Goal: Share content: Share content

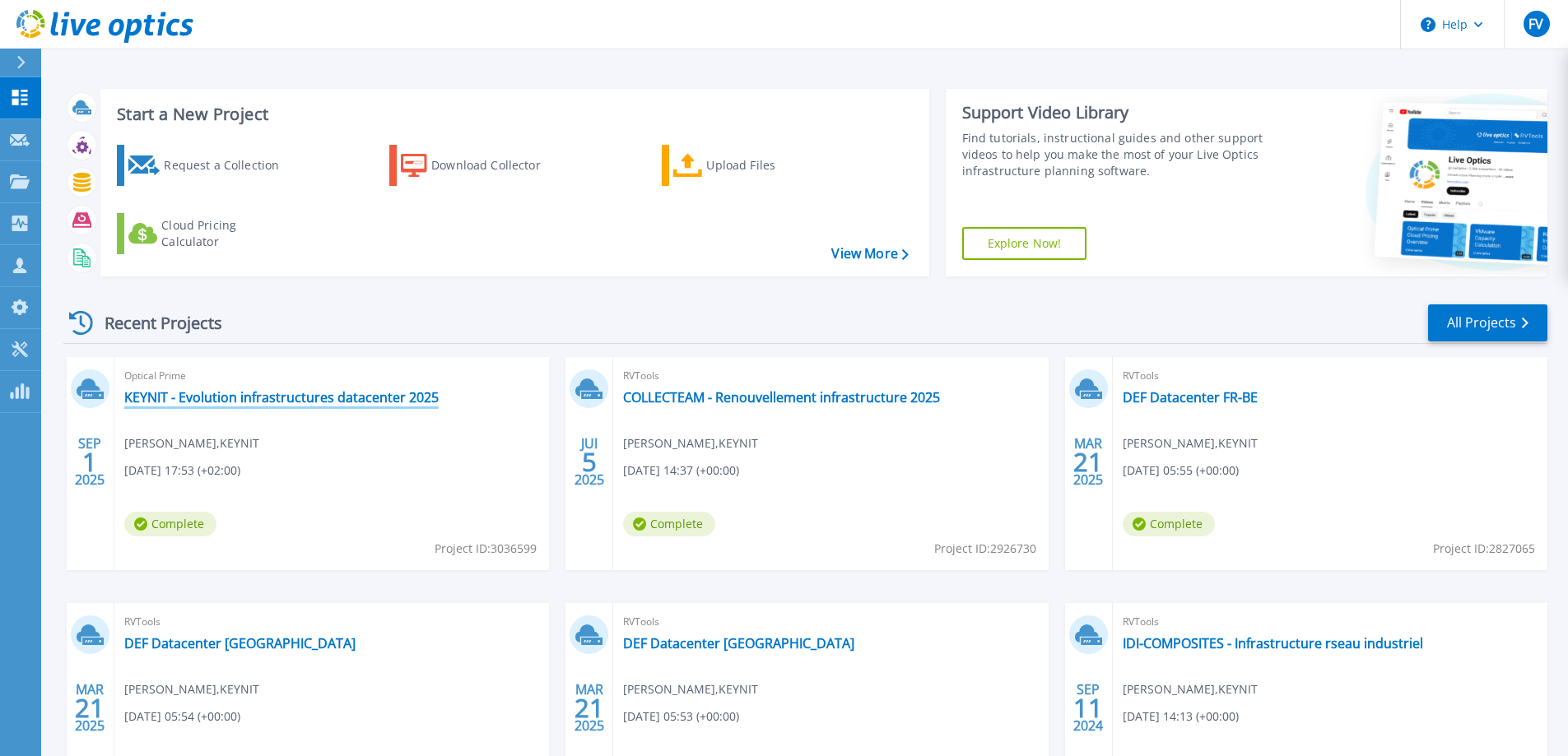
click at [274, 403] on link "KEYNIT - Evolution infrastructures datacenter 2025" at bounding box center [281, 397] width 315 height 16
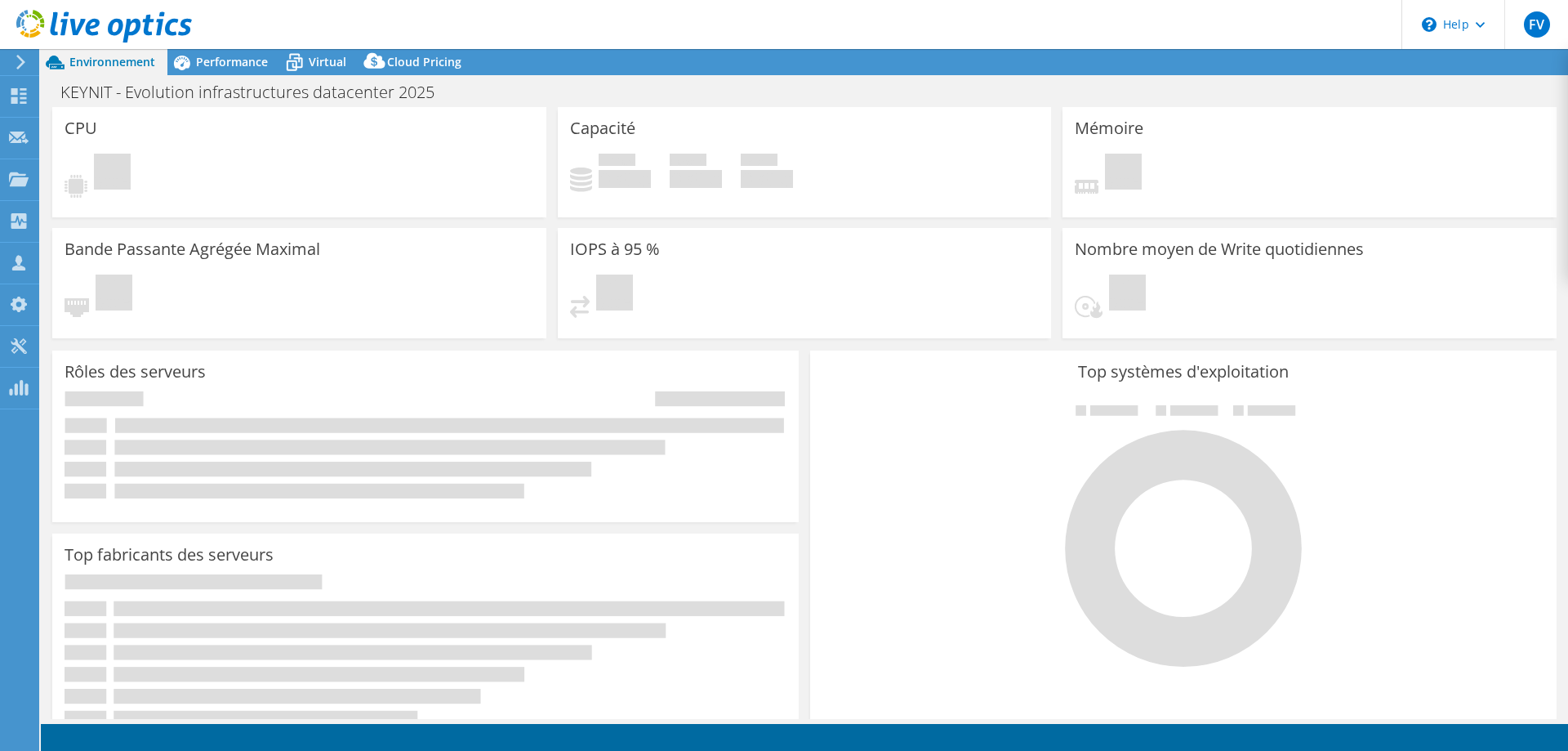
select select "USD"
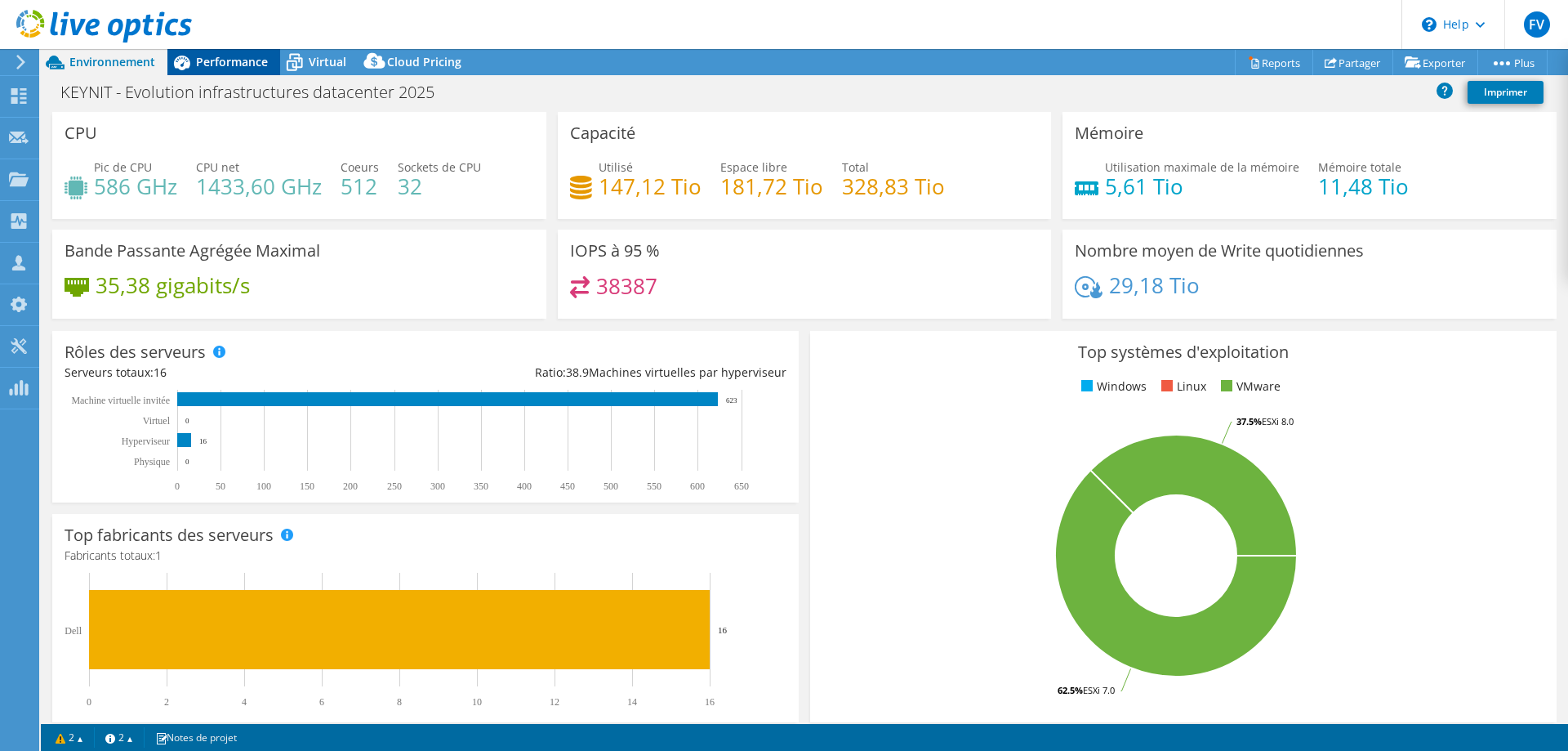
click at [235, 60] on span "Performance" at bounding box center [232, 61] width 72 height 15
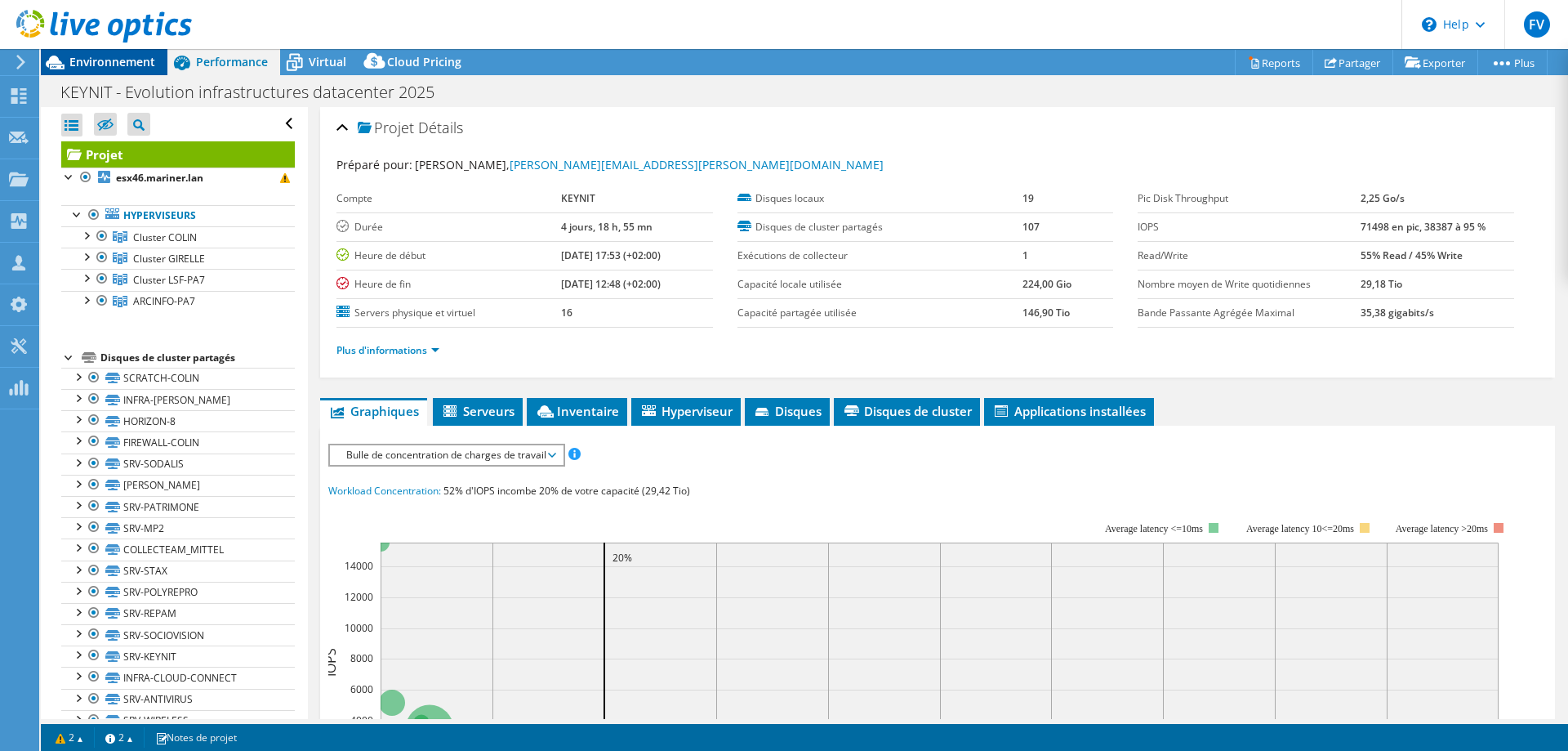
click at [96, 58] on span "Environnement" at bounding box center [112, 61] width 86 height 15
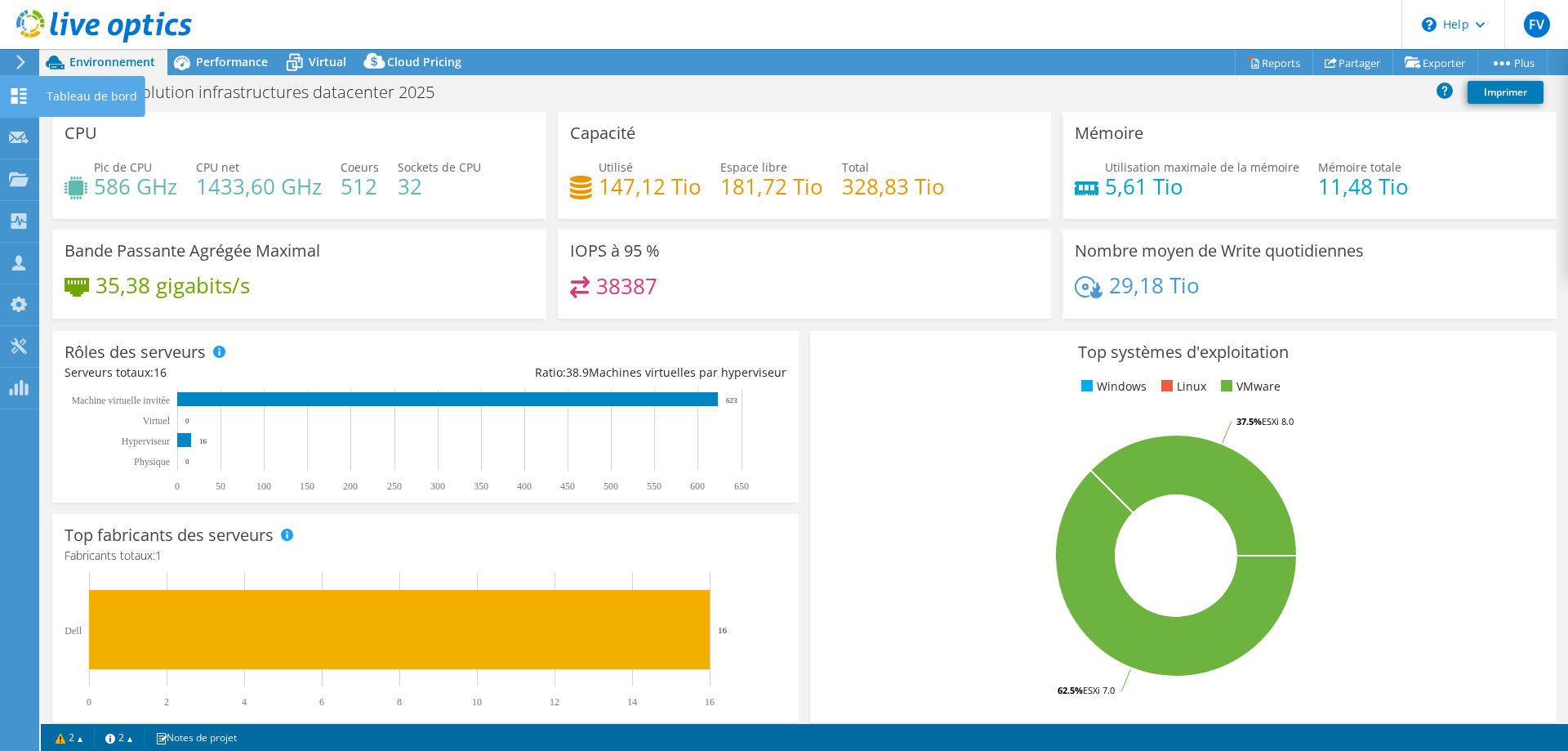
click at [64, 94] on div "Tableau de bord" at bounding box center [91, 96] width 107 height 41
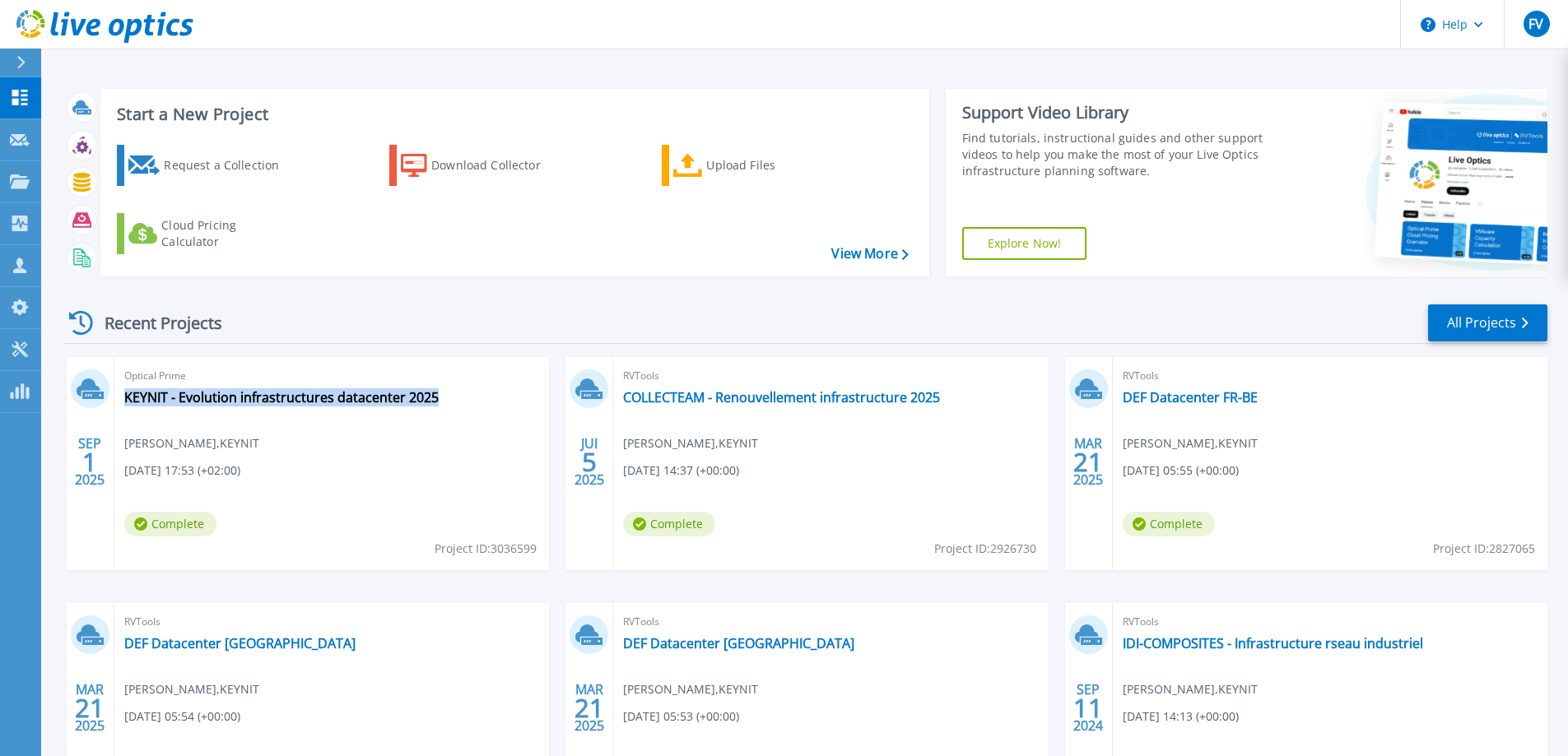
drag, startPoint x: 422, startPoint y: 393, endPoint x: 440, endPoint y: 404, distance: 21.1
click at [440, 404] on div "Optical Prime KEYNIT - Evolution infrastructures datacenter 2025 Franck Valois …" at bounding box center [331, 463] width 434 height 213
click at [330, 395] on link "KEYNIT - Evolution infrastructures datacenter 2025" at bounding box center [281, 397] width 315 height 16
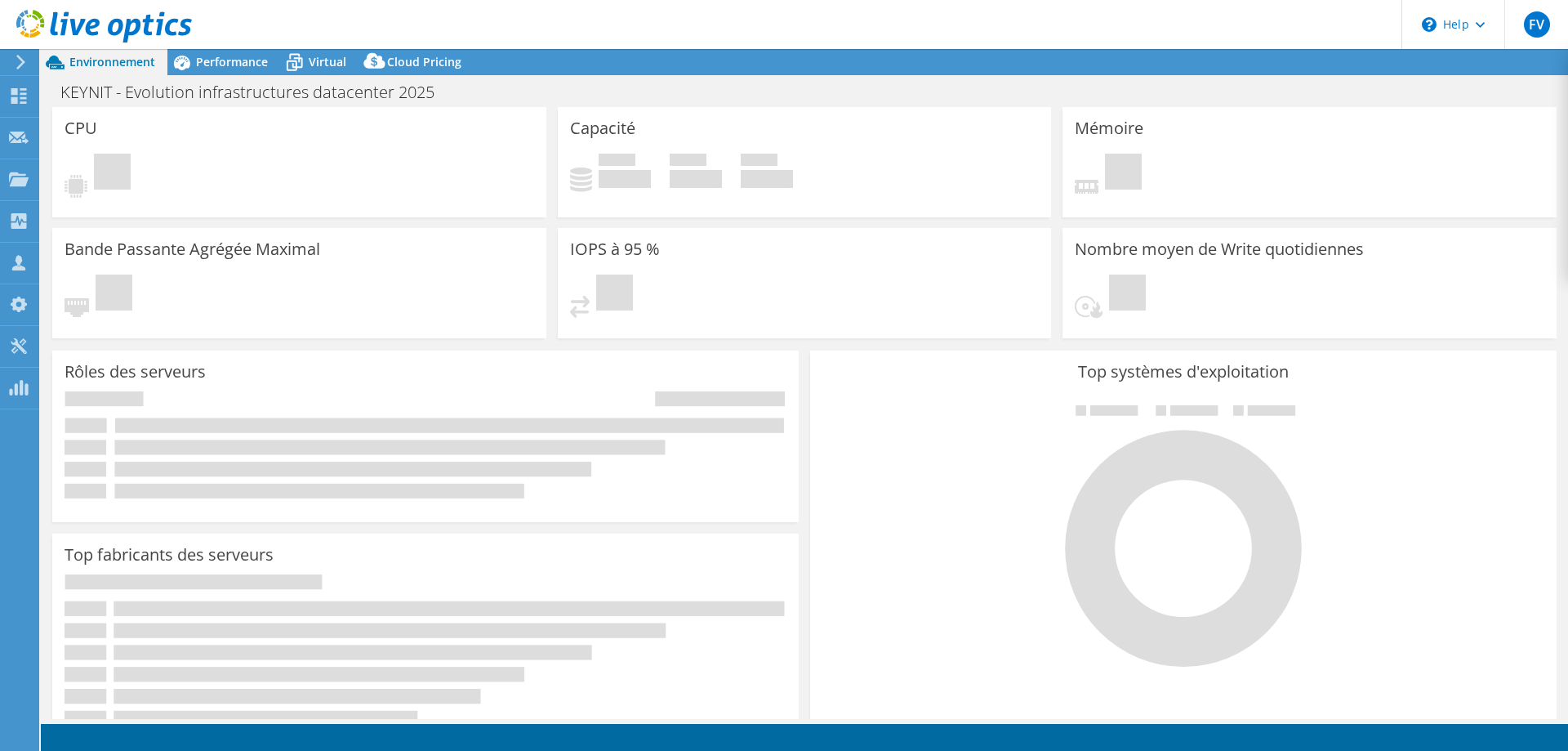
select select "USD"
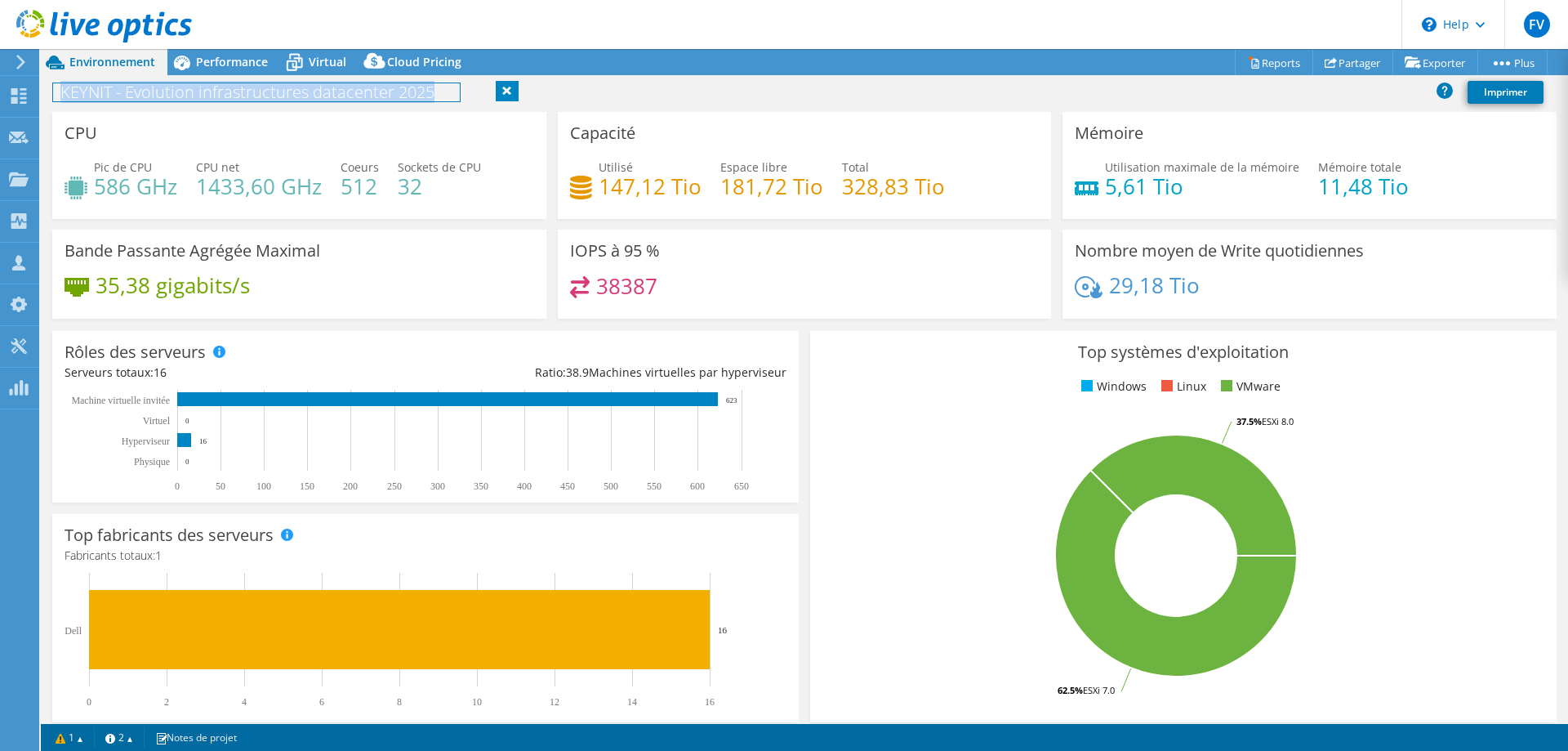
click at [432, 94] on body "FV Partenaire Franck Valois franck.valois@keynit.com KEYNIT My Profile Log Out …" at bounding box center [784, 376] width 1568 height 751
drag, startPoint x: 431, startPoint y: 87, endPoint x: 414, endPoint y: 87, distance: 17.0
click at [414, 83] on div at bounding box center [255, 83] width 404 height 0
click at [53, 83] on span at bounding box center [53, 83] width 0 height 0
click at [68, 152] on input "radio" at bounding box center [62, 146] width 10 height 10
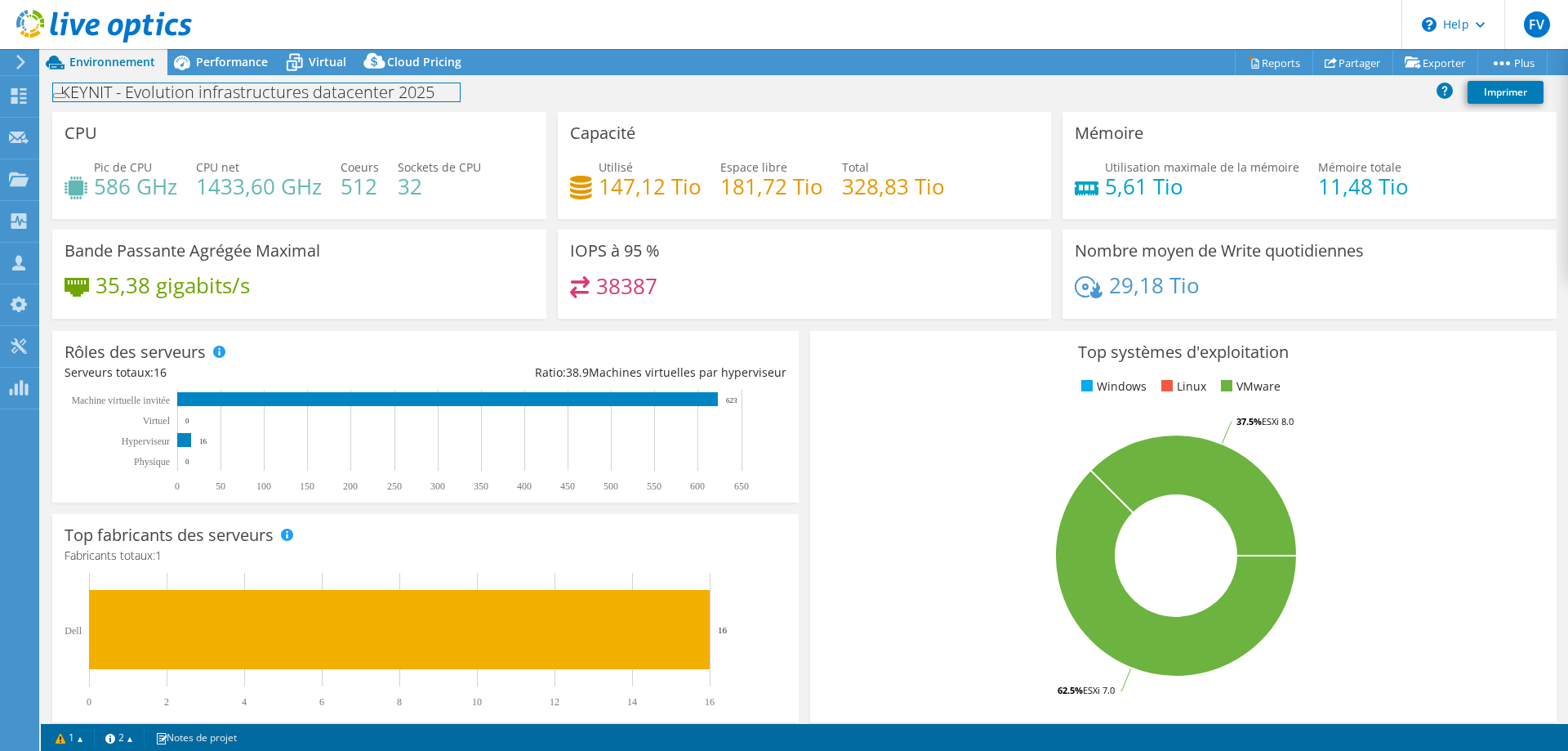
radio input "true"
click at [166, 229] on button "OK" at bounding box center [152, 221] width 28 height 17
click at [385, 99] on h1 "KEYNIT - Evolution infrastructures datacenter 2025" at bounding box center [256, 92] width 406 height 18
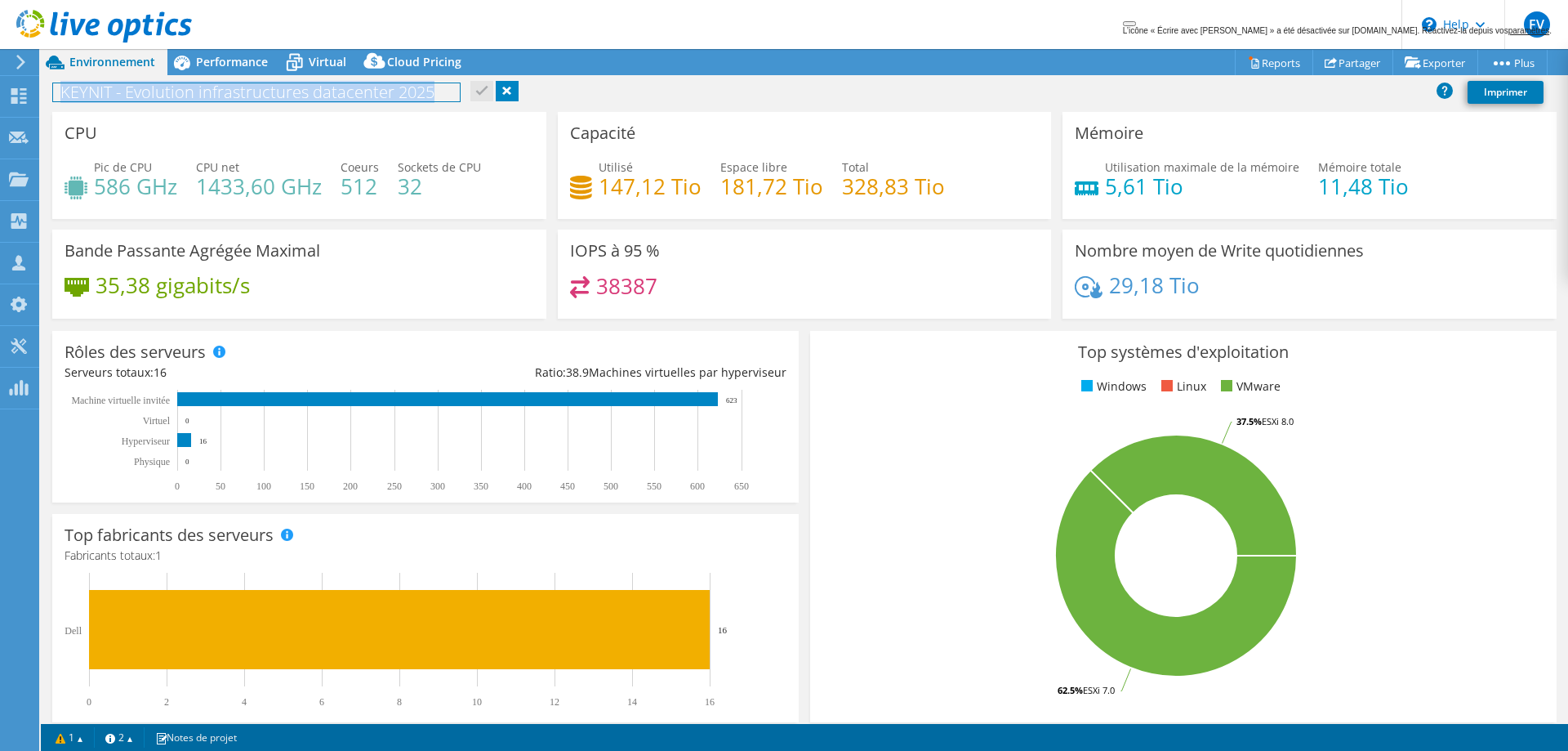
drag, startPoint x: 429, startPoint y: 92, endPoint x: 60, endPoint y: 89, distance: 369.0
click at [60, 89] on h1 "KEYNIT - Evolution infrastructures datacenter 2025" at bounding box center [256, 92] width 406 height 18
copy h1 "KEYNIT - Evolution infrastructures datacenter 2025"
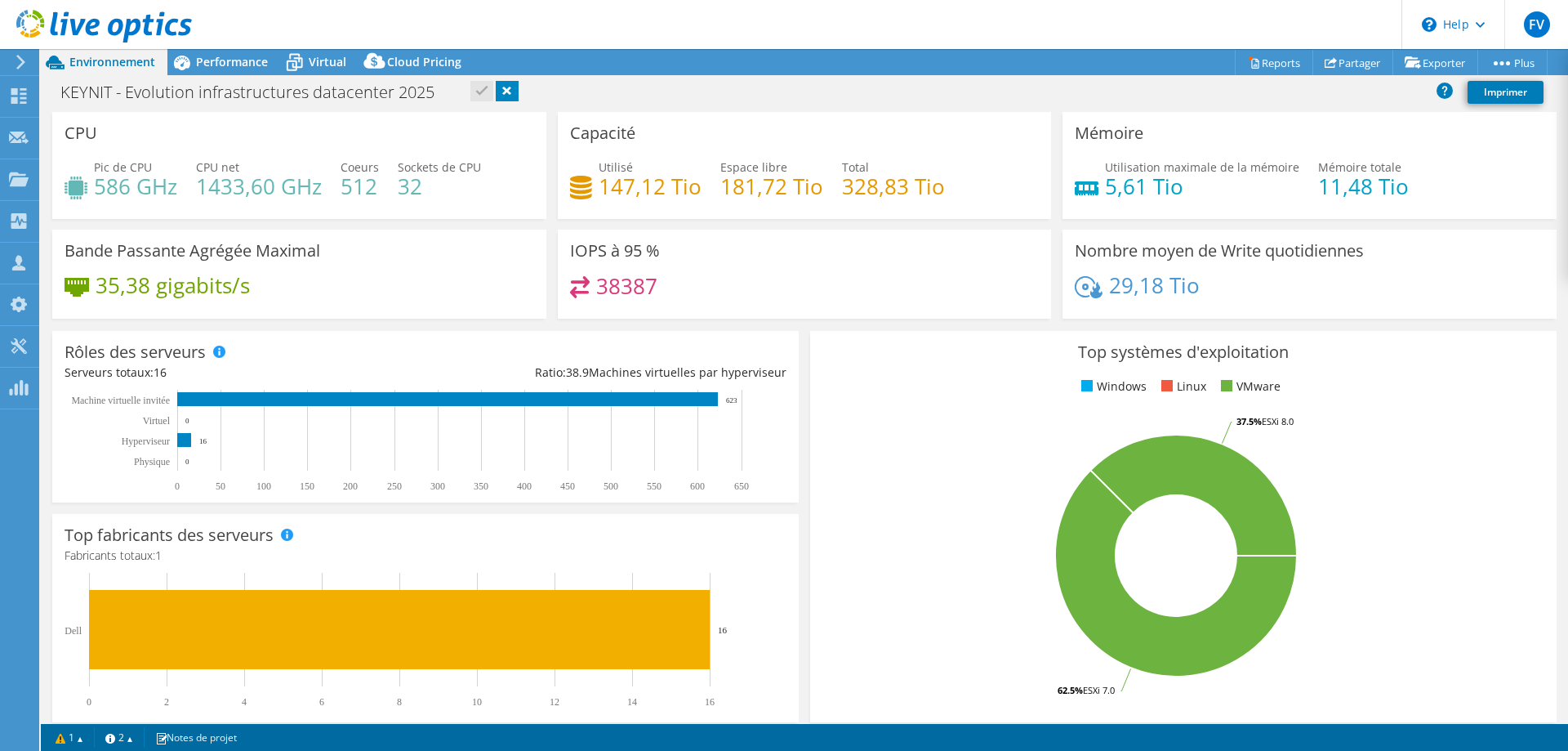
click at [637, 98] on div "KEYNIT - Evolution infrastructures datacenter 2025 Imprimer" at bounding box center [804, 92] width 1527 height 30
click at [86, 92] on div "Tableau de bord" at bounding box center [91, 96] width 107 height 41
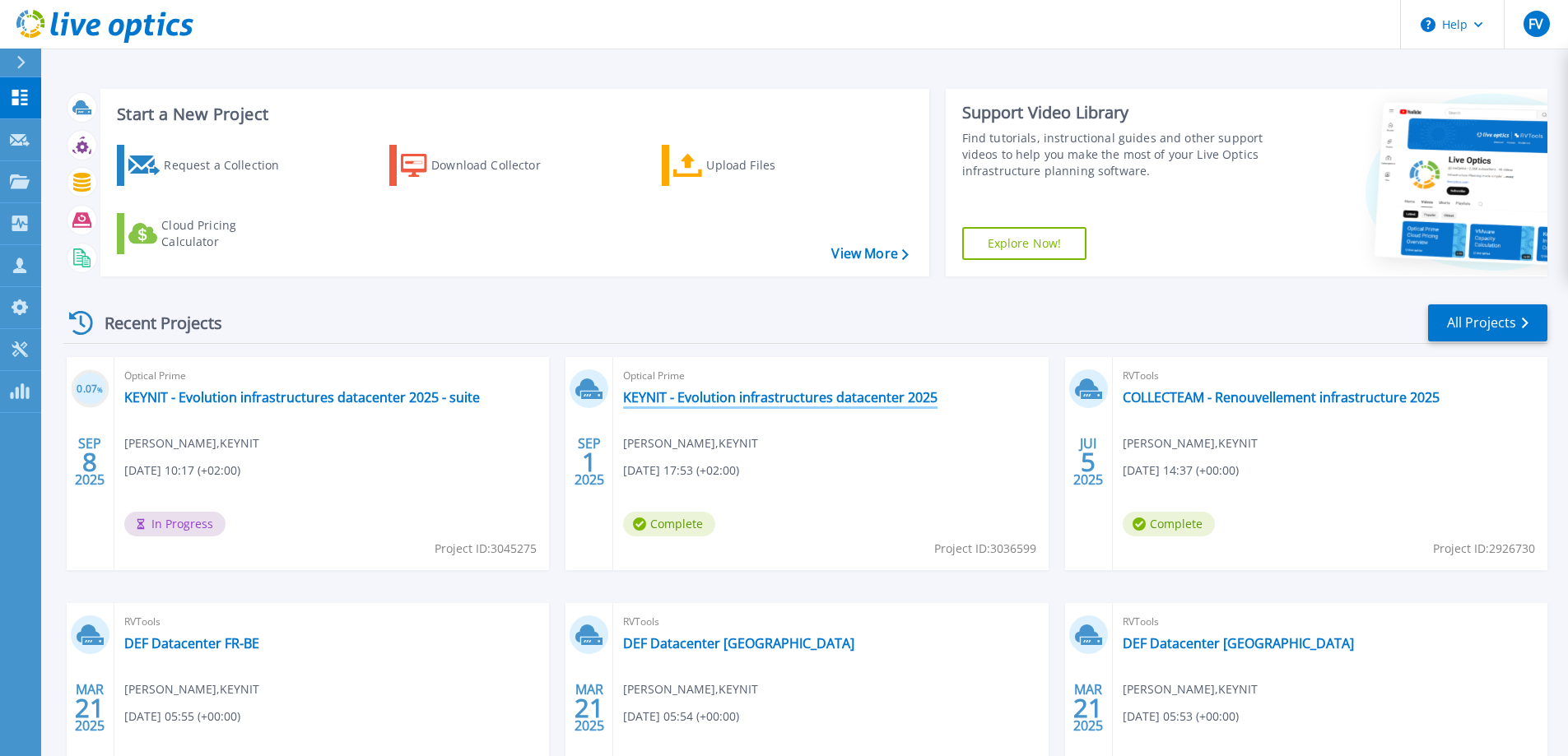
click at [759, 399] on link "KEYNIT - Evolution infrastructures datacenter 2025" at bounding box center [780, 397] width 315 height 16
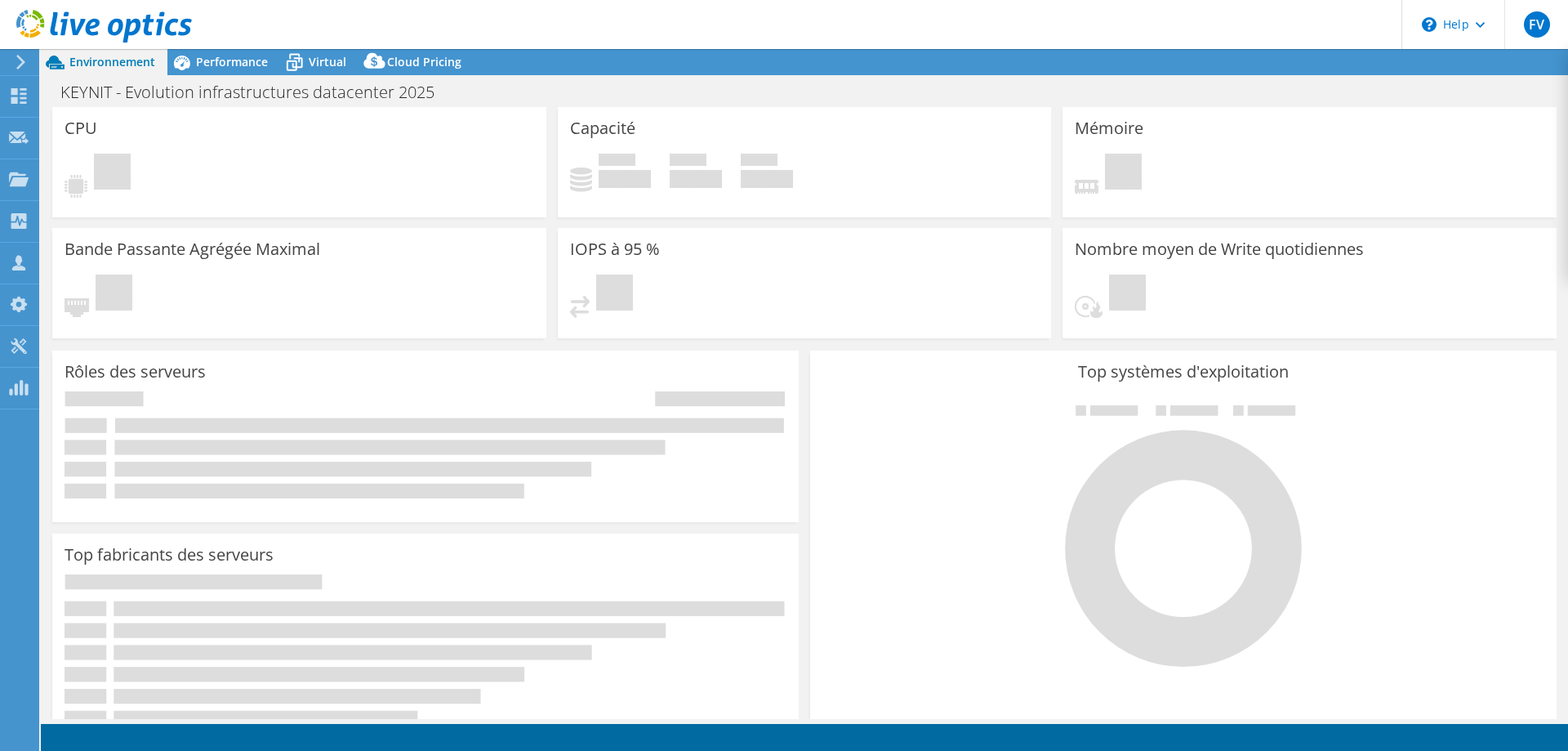
select select "USD"
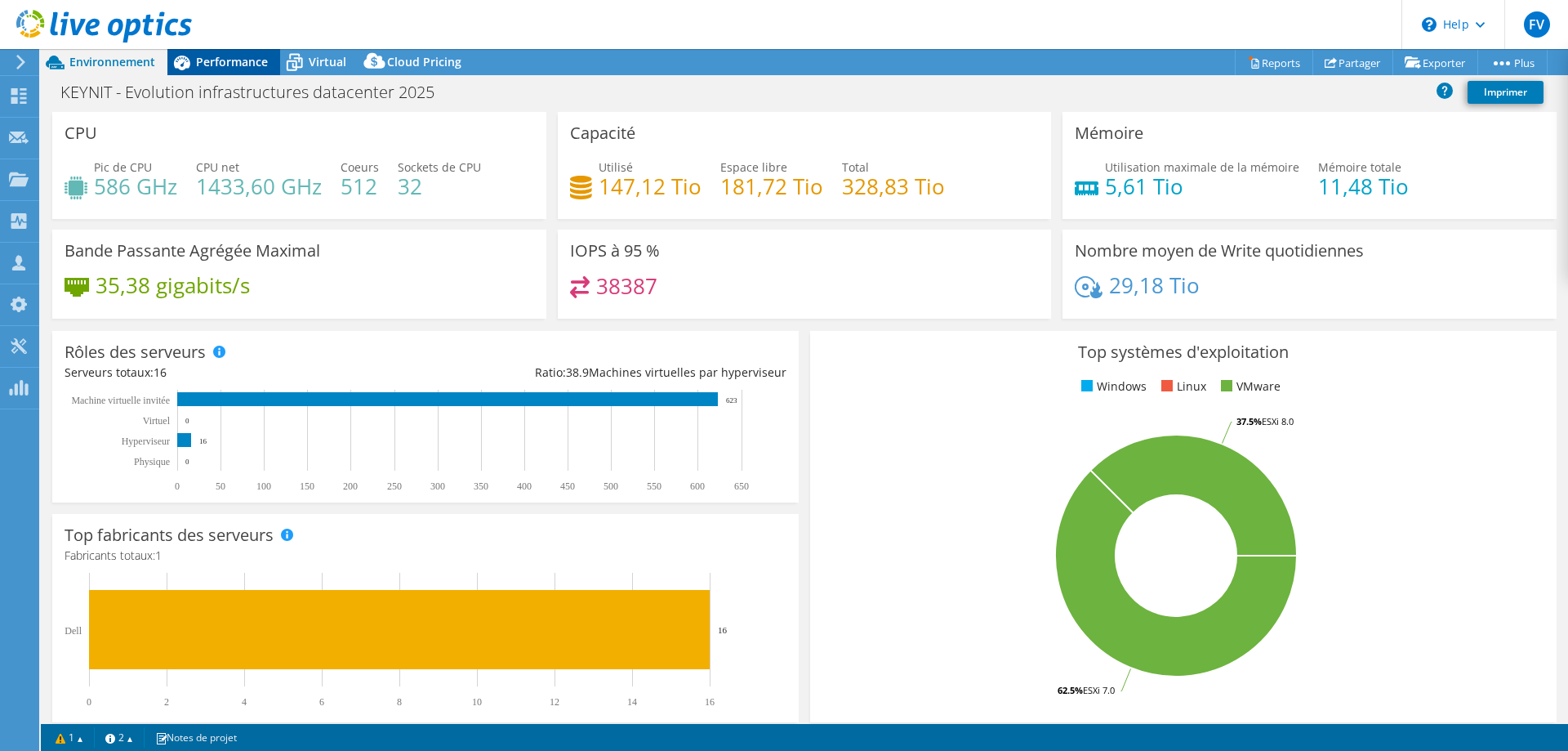
click at [210, 64] on span "Performance" at bounding box center [232, 61] width 72 height 15
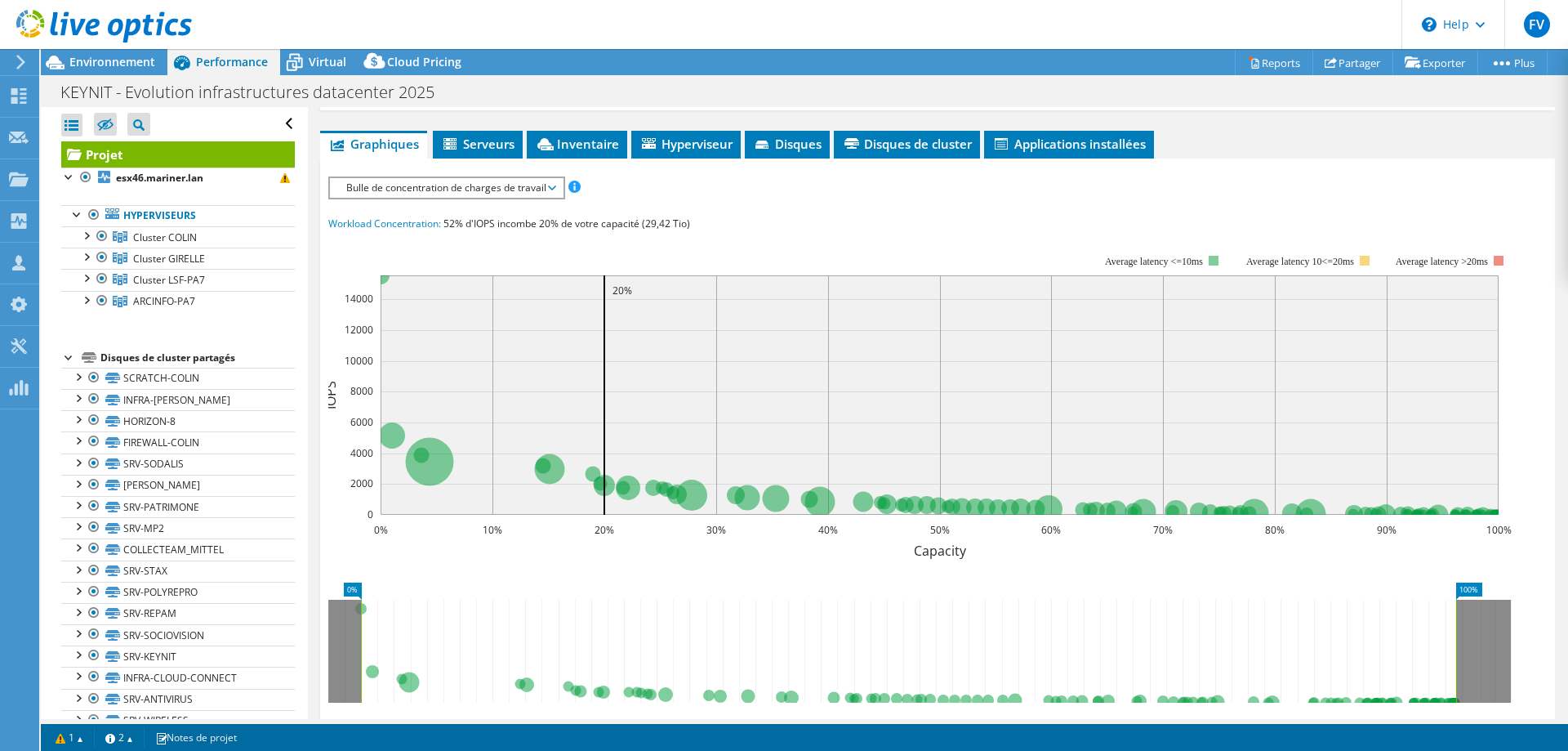
scroll to position [245, 0]
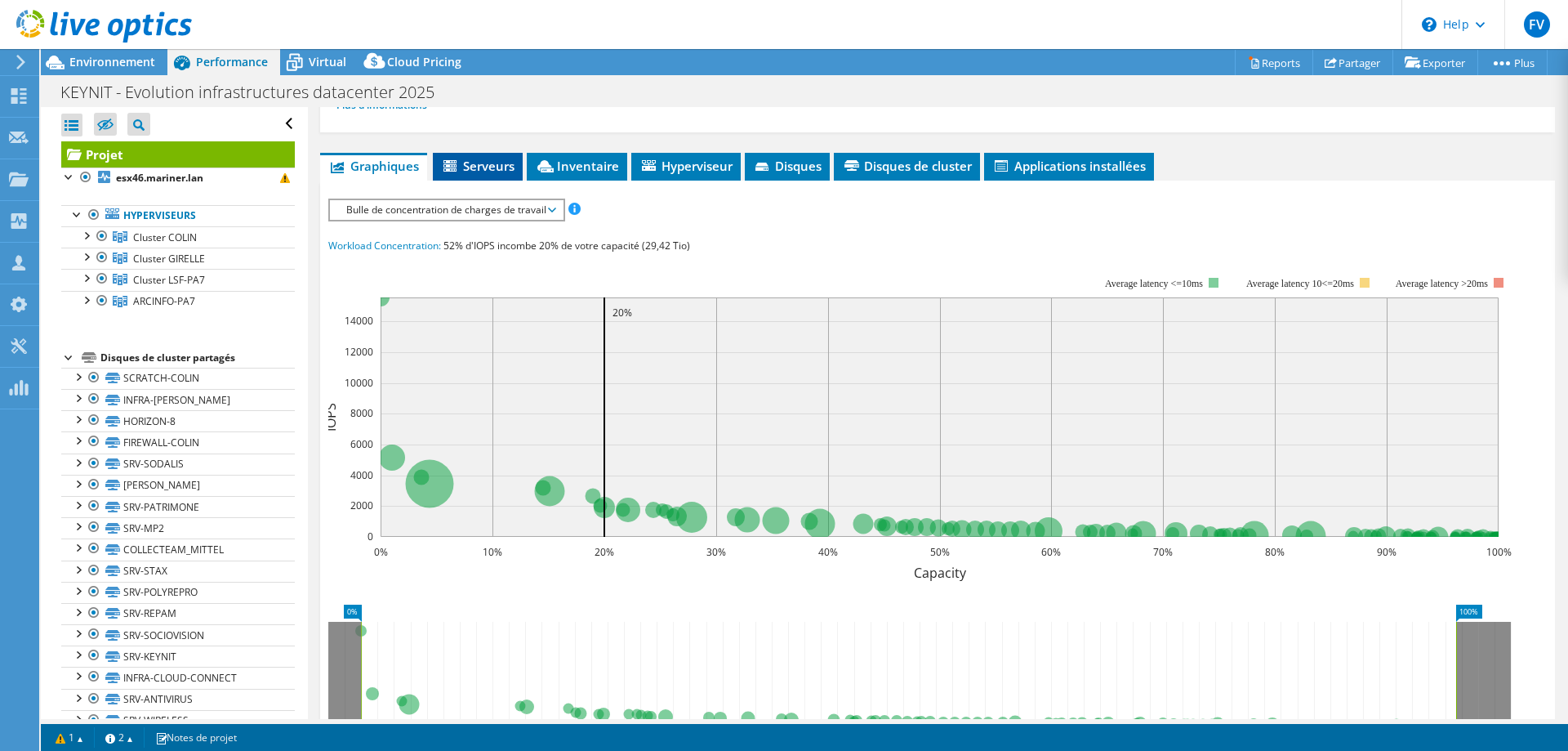
click at [480, 169] on span "Serveurs" at bounding box center [478, 165] width 74 height 16
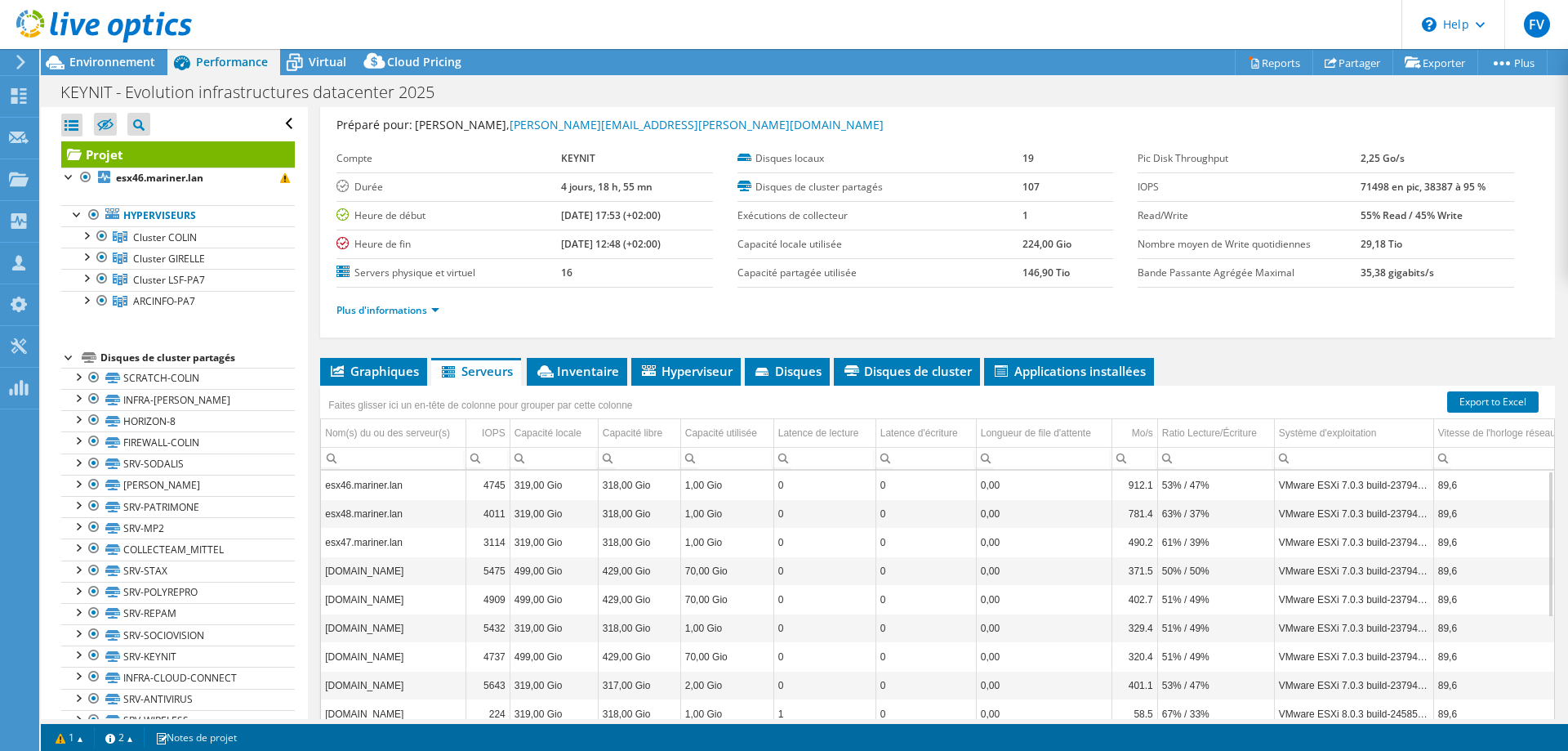
scroll to position [0, 0]
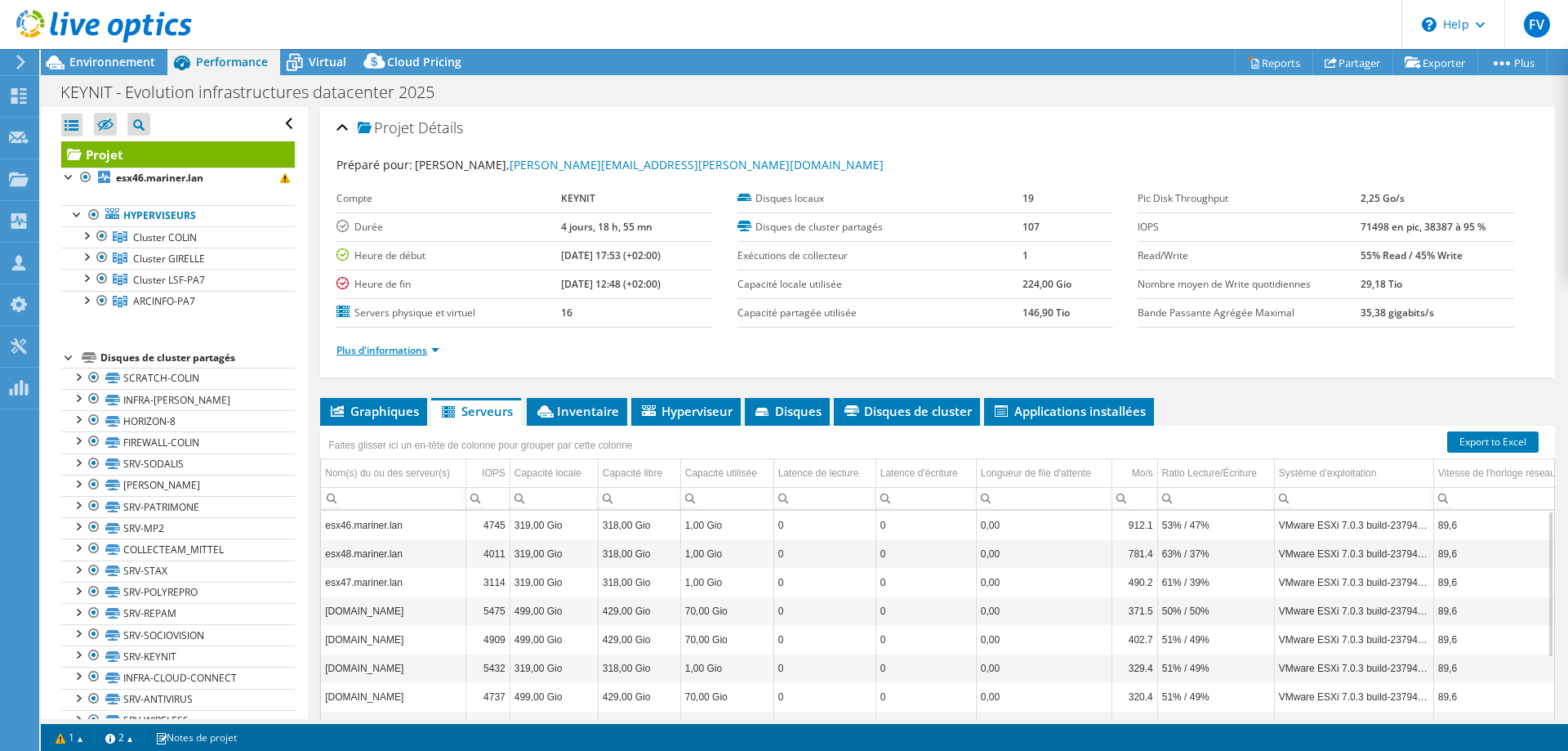
click at [437, 350] on link "Plus d'informations" at bounding box center [388, 350] width 103 height 14
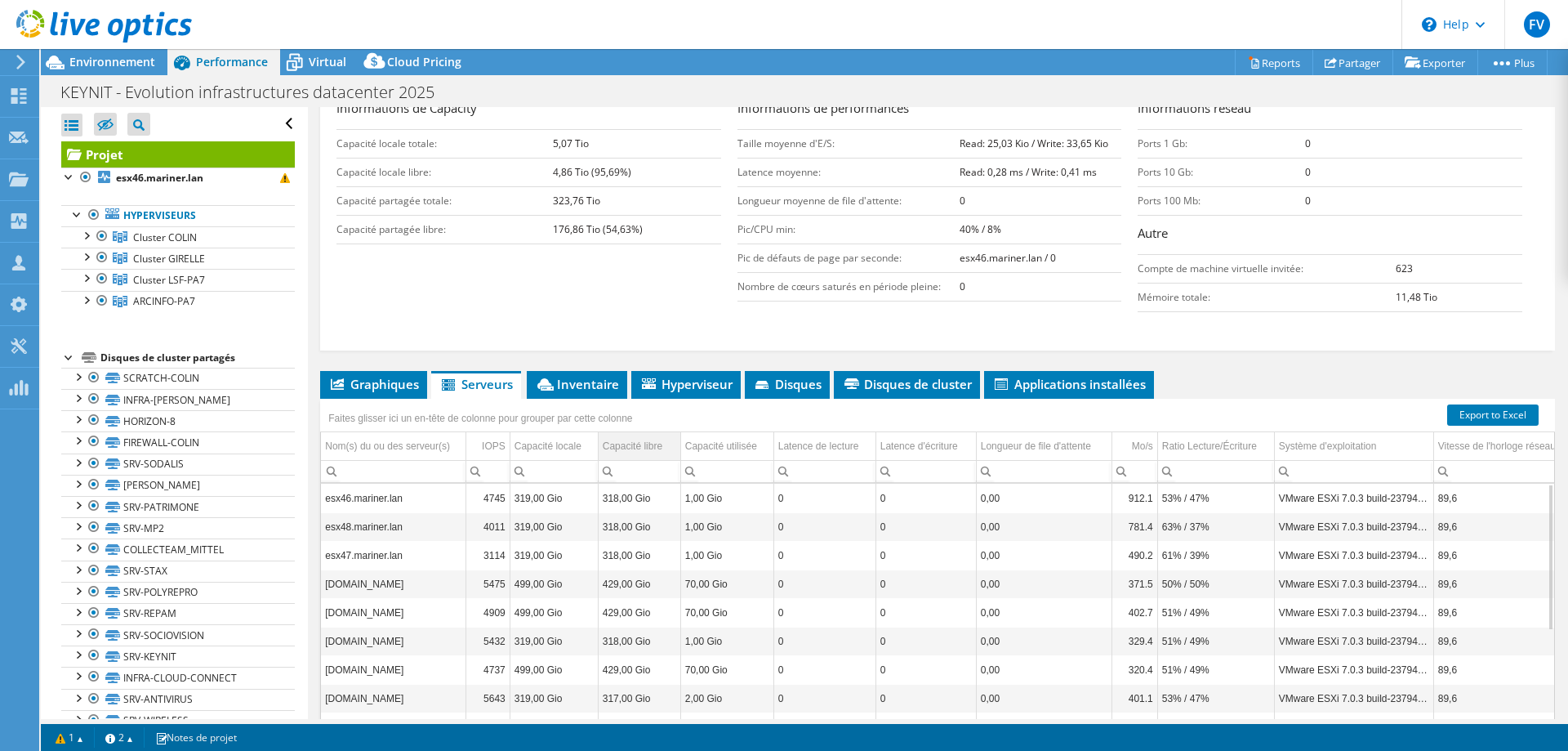
scroll to position [326, 0]
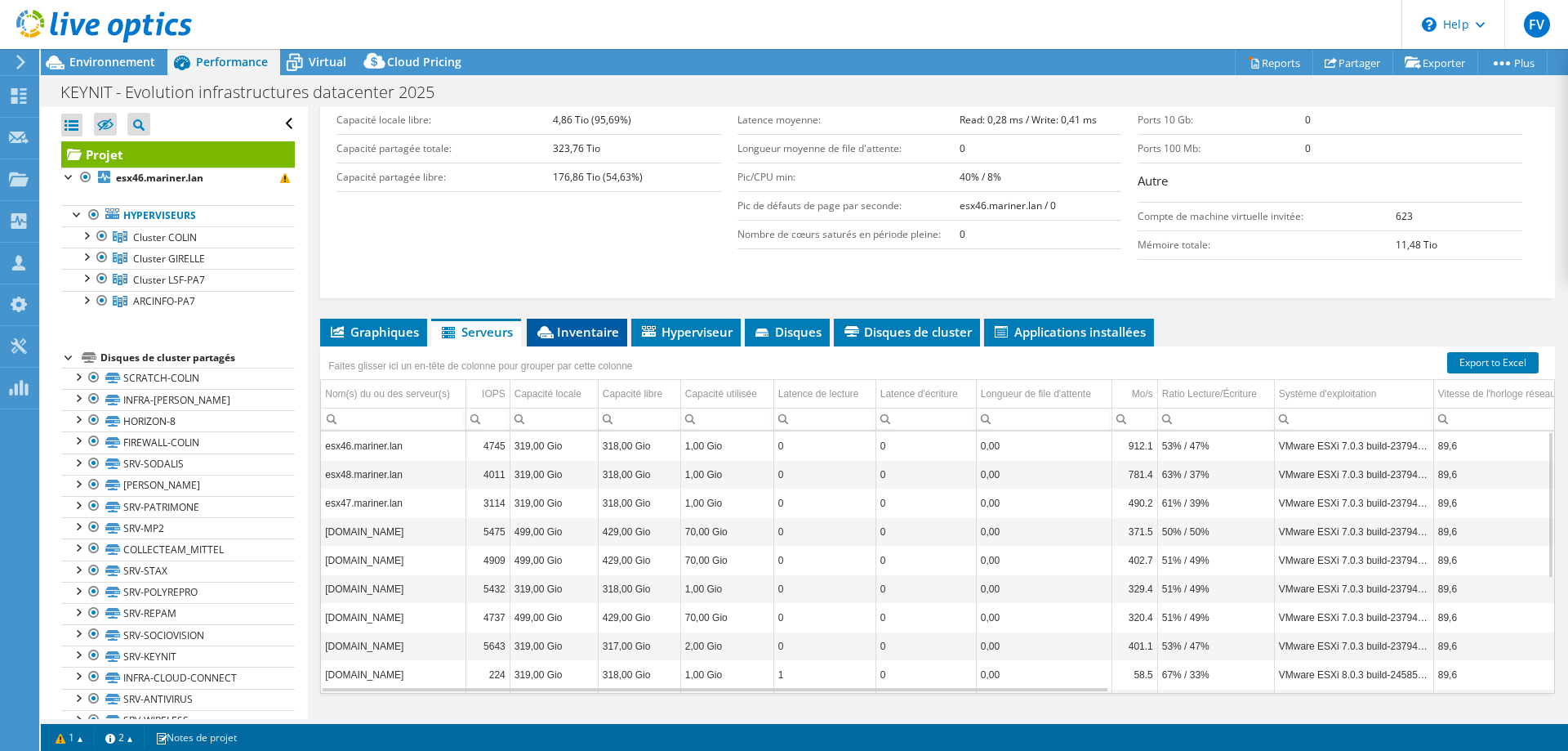
click at [555, 328] on span "Inventaire" at bounding box center [576, 331] width 84 height 16
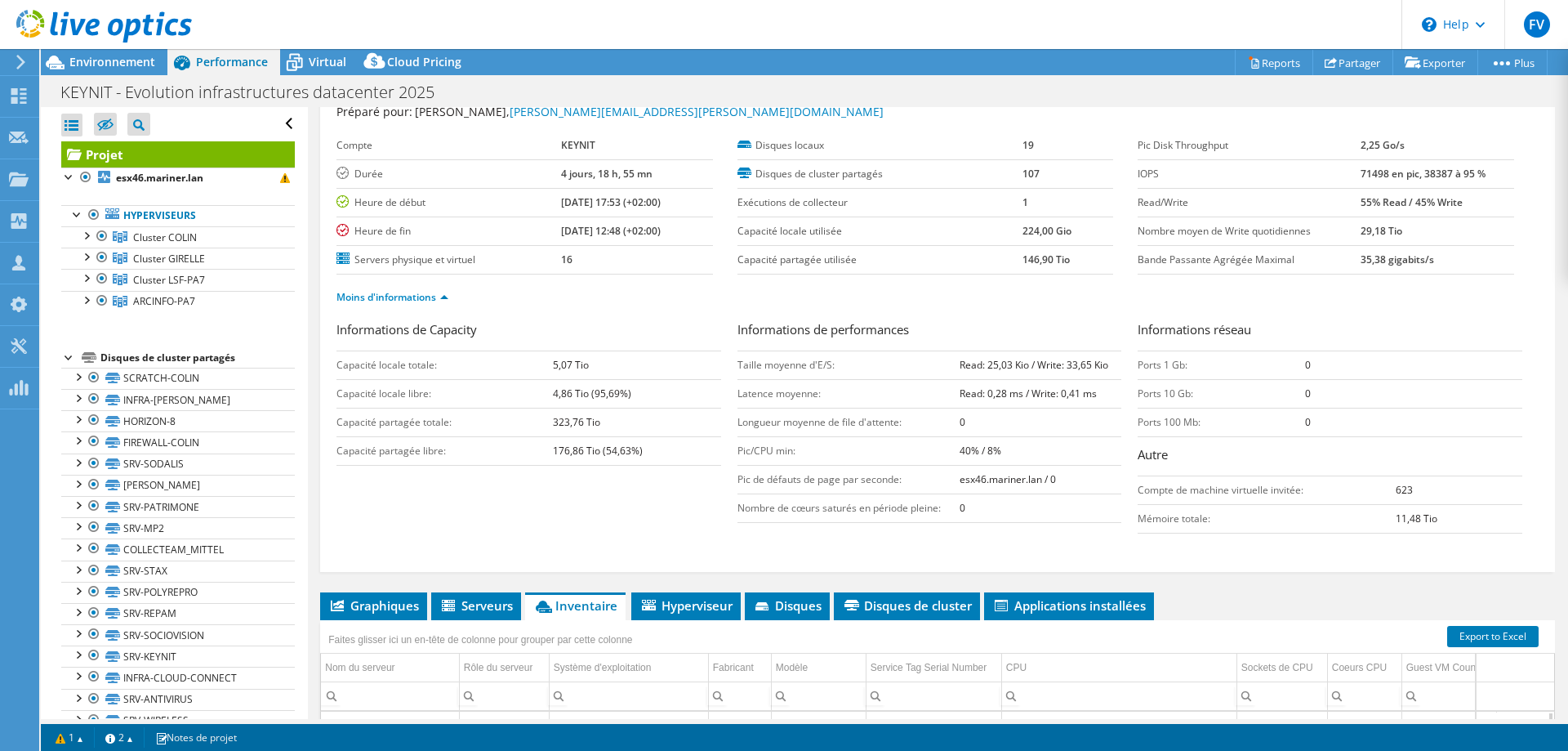
scroll to position [0, 0]
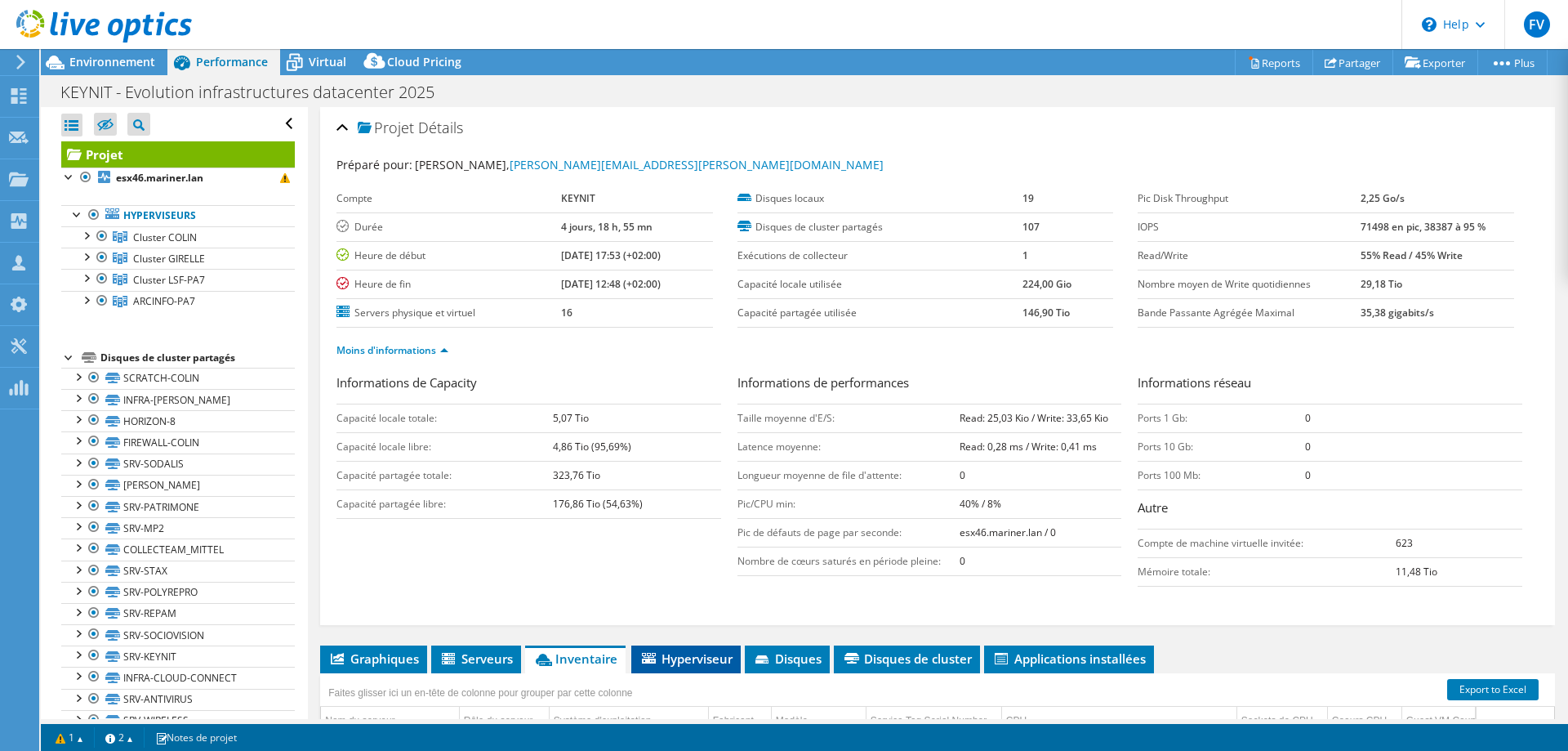
click at [686, 658] on span "Hyperviseur" at bounding box center [685, 659] width 93 height 16
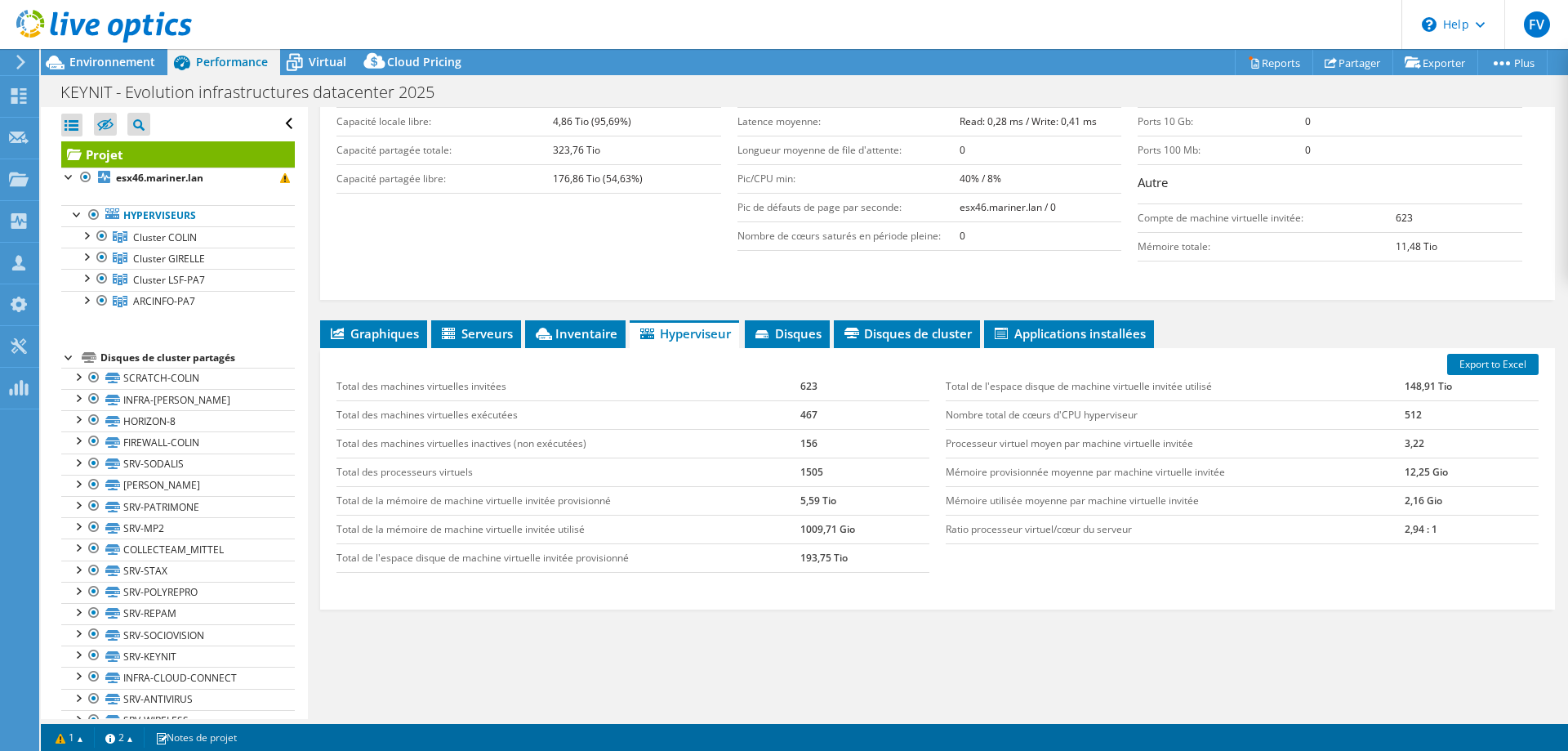
scroll to position [326, 0]
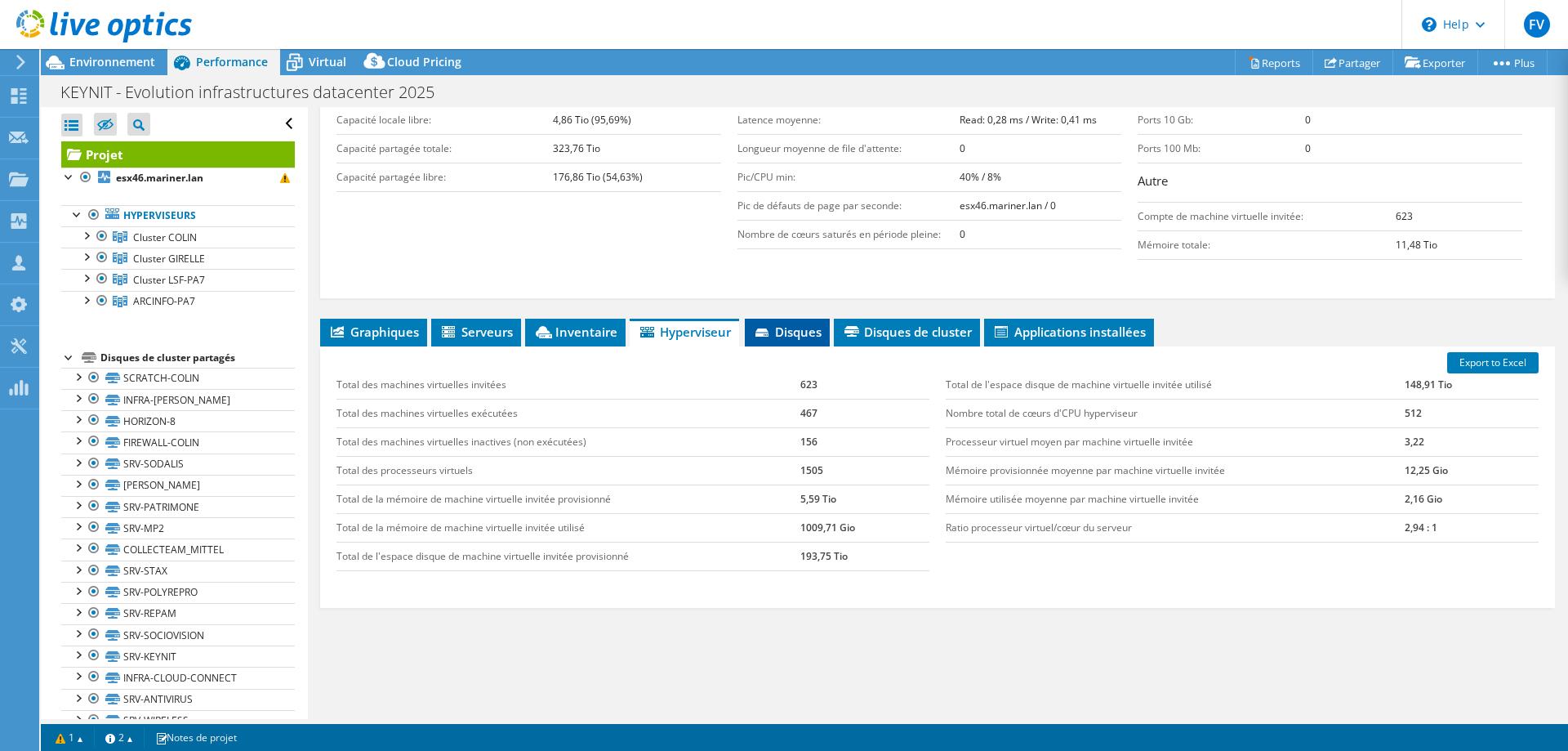
click at [786, 335] on span "Disques" at bounding box center [787, 331] width 69 height 16
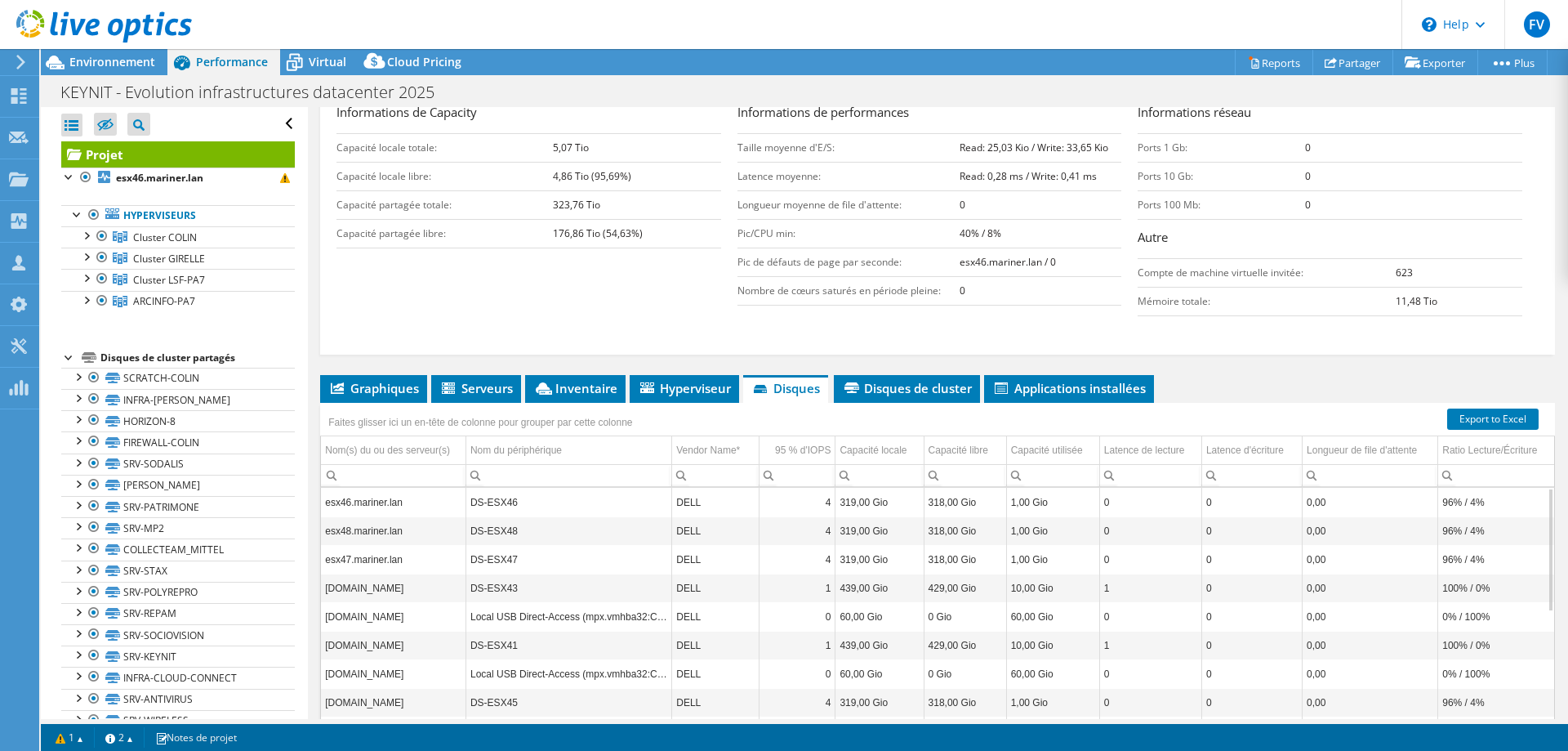
scroll to position [200, 0]
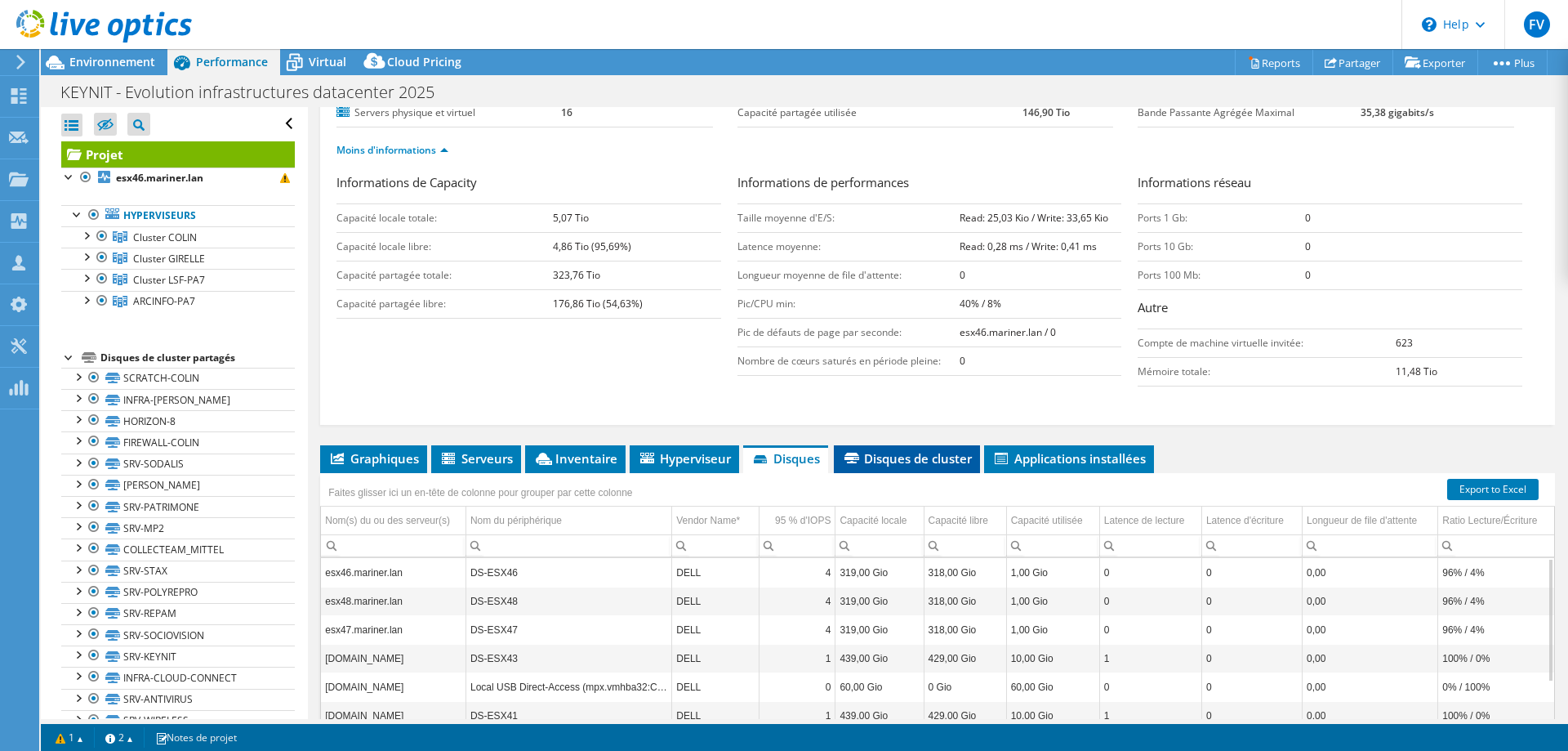
click at [913, 460] on span "Disques de cluster" at bounding box center [907, 458] width 130 height 16
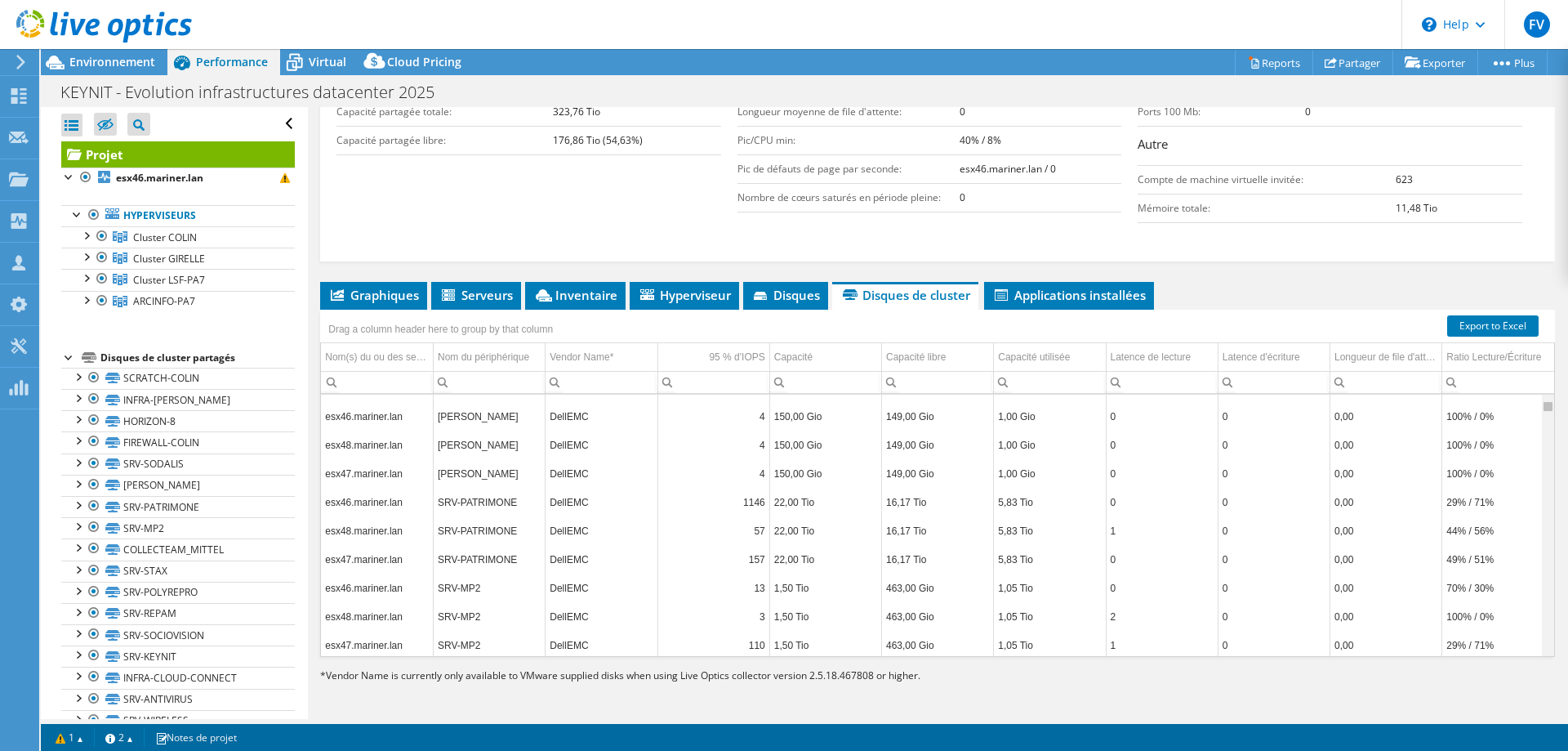
scroll to position [497, 0]
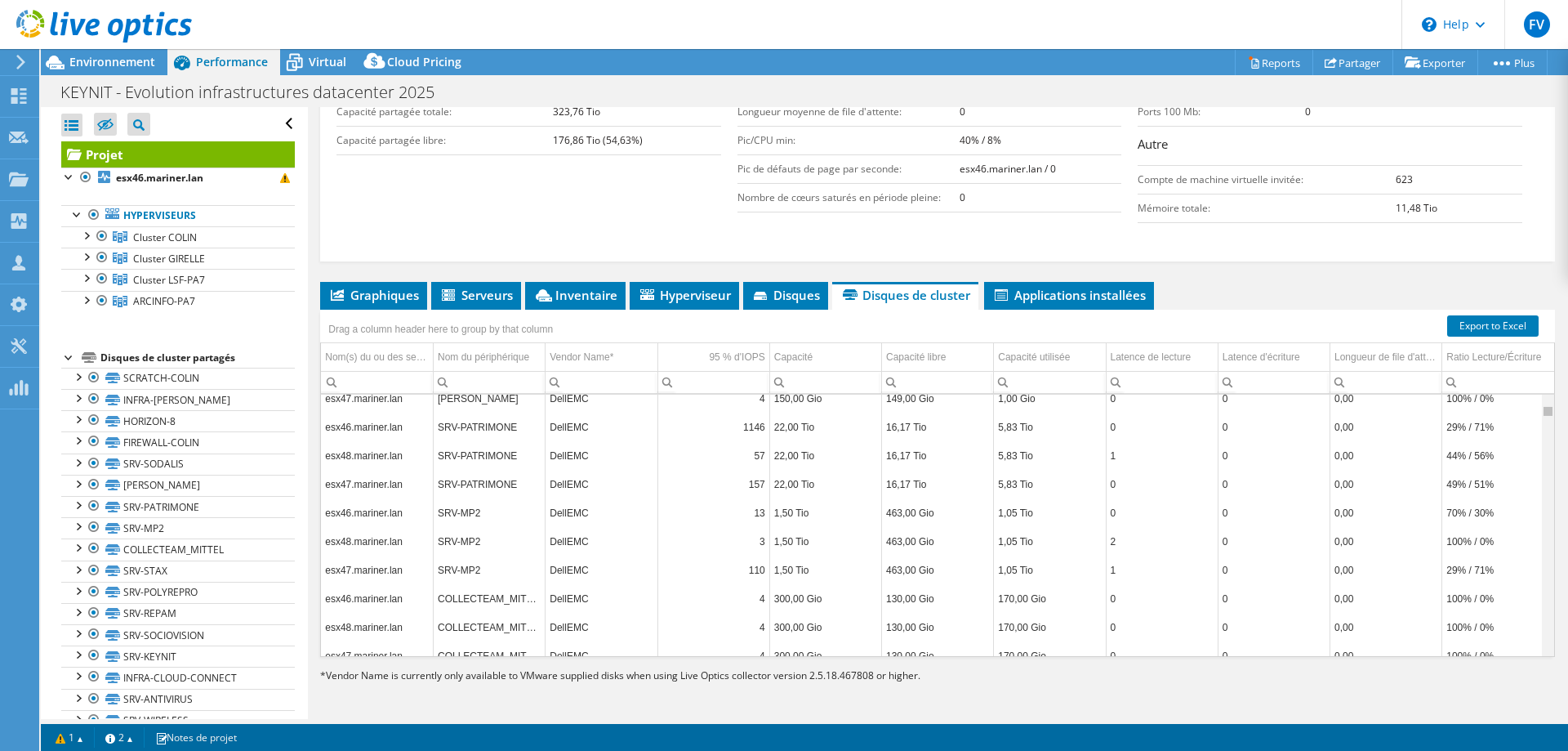
drag, startPoint x: 1534, startPoint y: 407, endPoint x: 1539, endPoint y: 422, distance: 15.8
click at [1539, 422] on body "FV Partenaire Franck Valois franck.valois@keynit.com KEYNIT My Profile Log Out …" at bounding box center [784, 376] width 1568 height 751
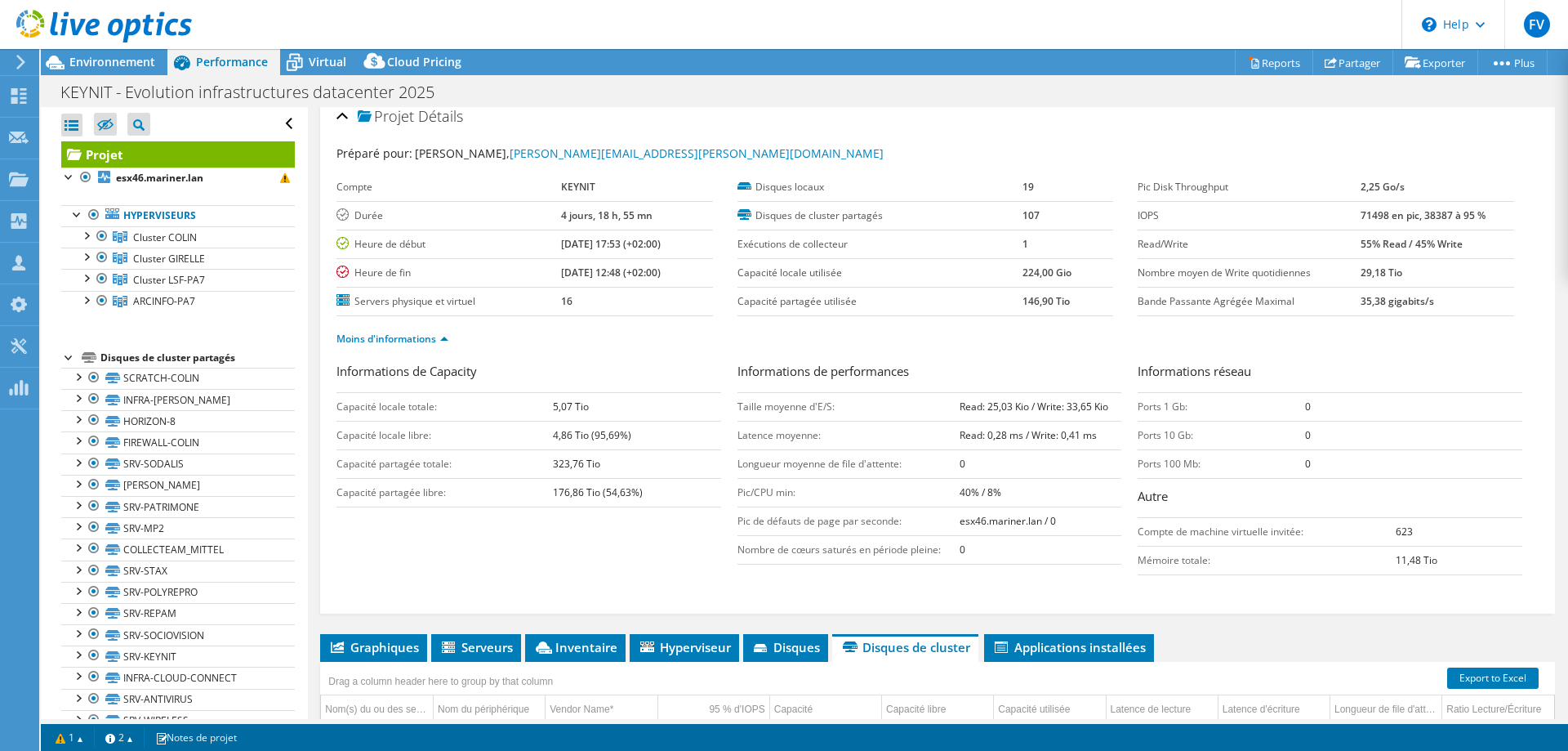
scroll to position [0, 0]
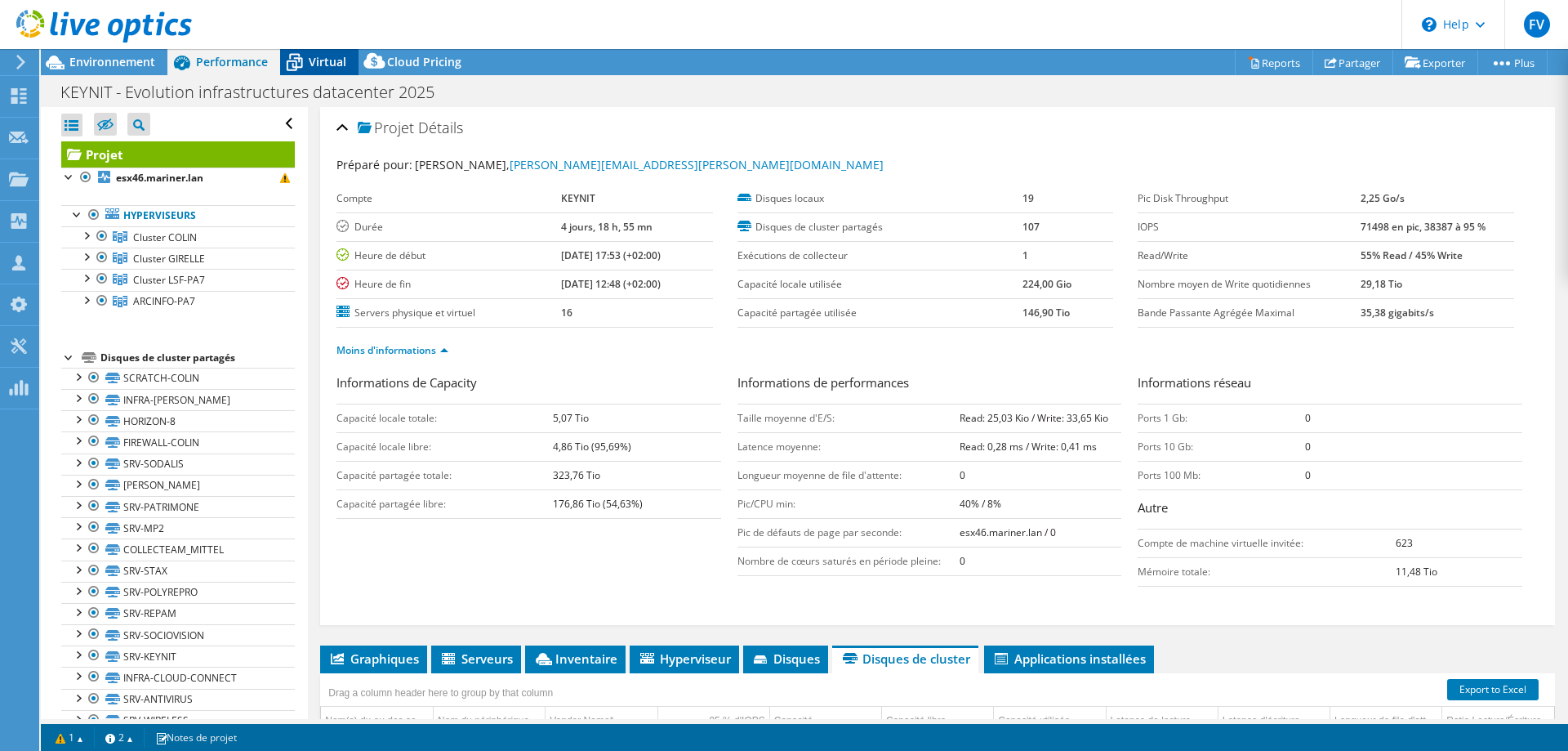
click at [333, 62] on span "Virtual" at bounding box center [327, 61] width 38 height 15
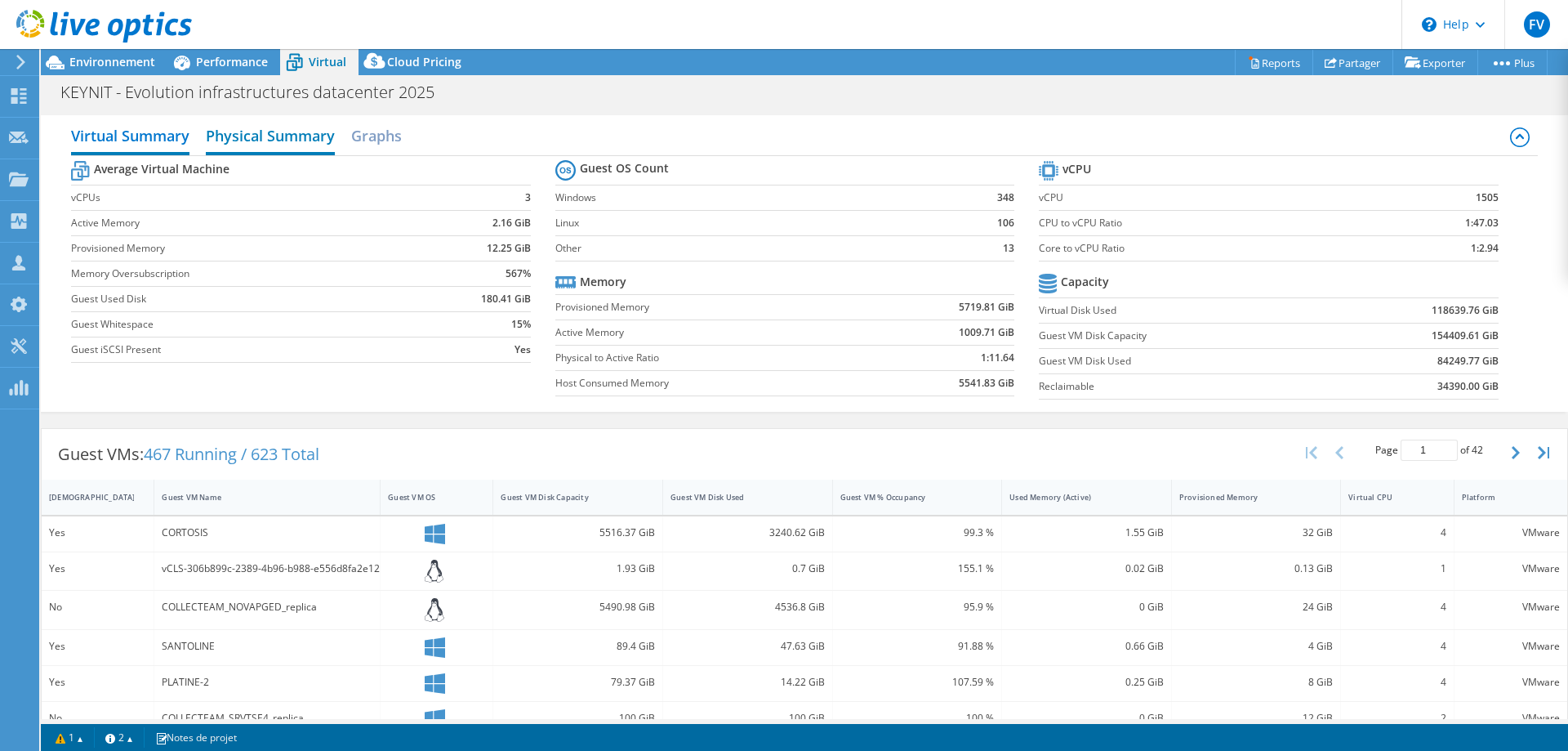
click at [256, 132] on h2 "Physical Summary" at bounding box center [270, 137] width 129 height 36
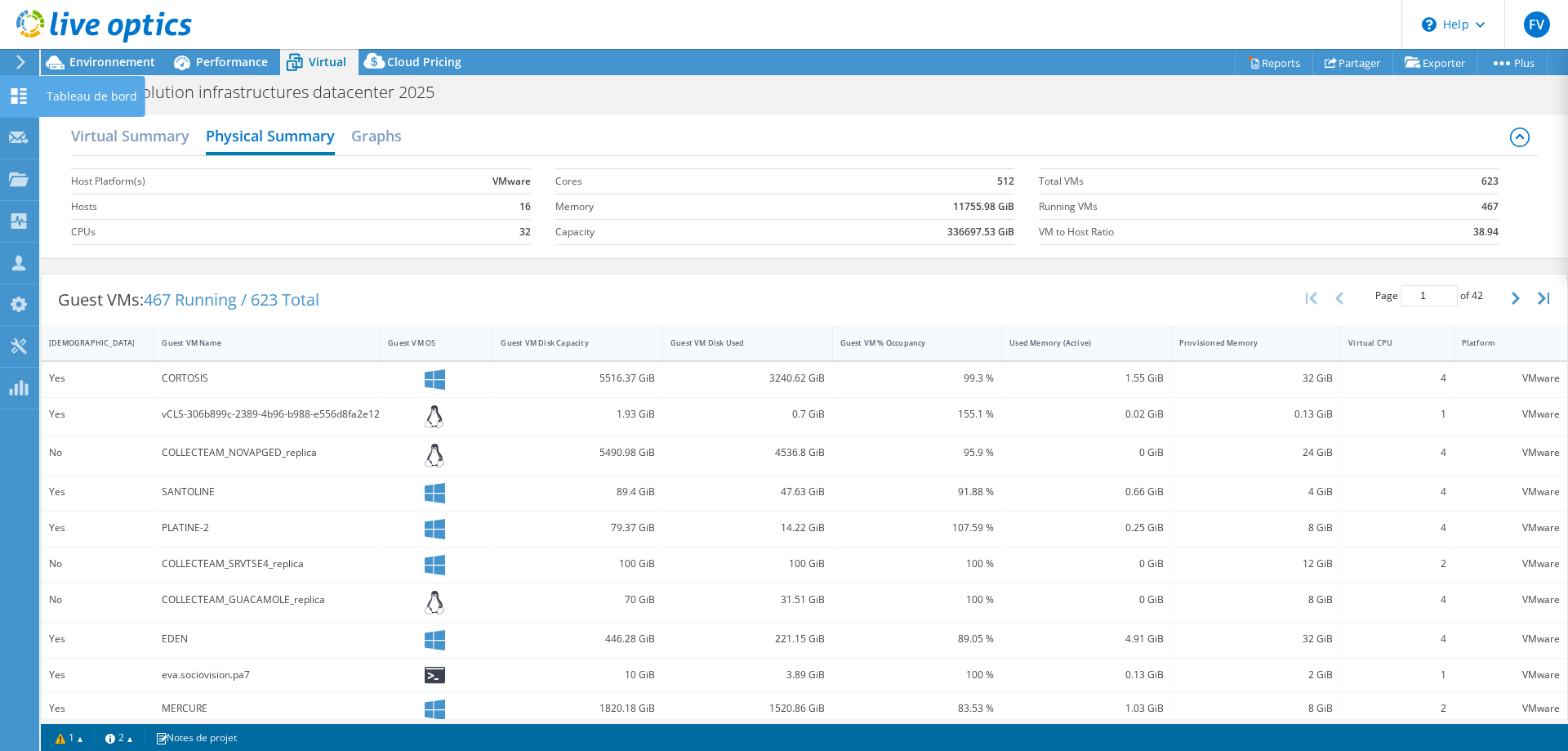
click at [76, 95] on div "Tableau de bord" at bounding box center [91, 96] width 107 height 41
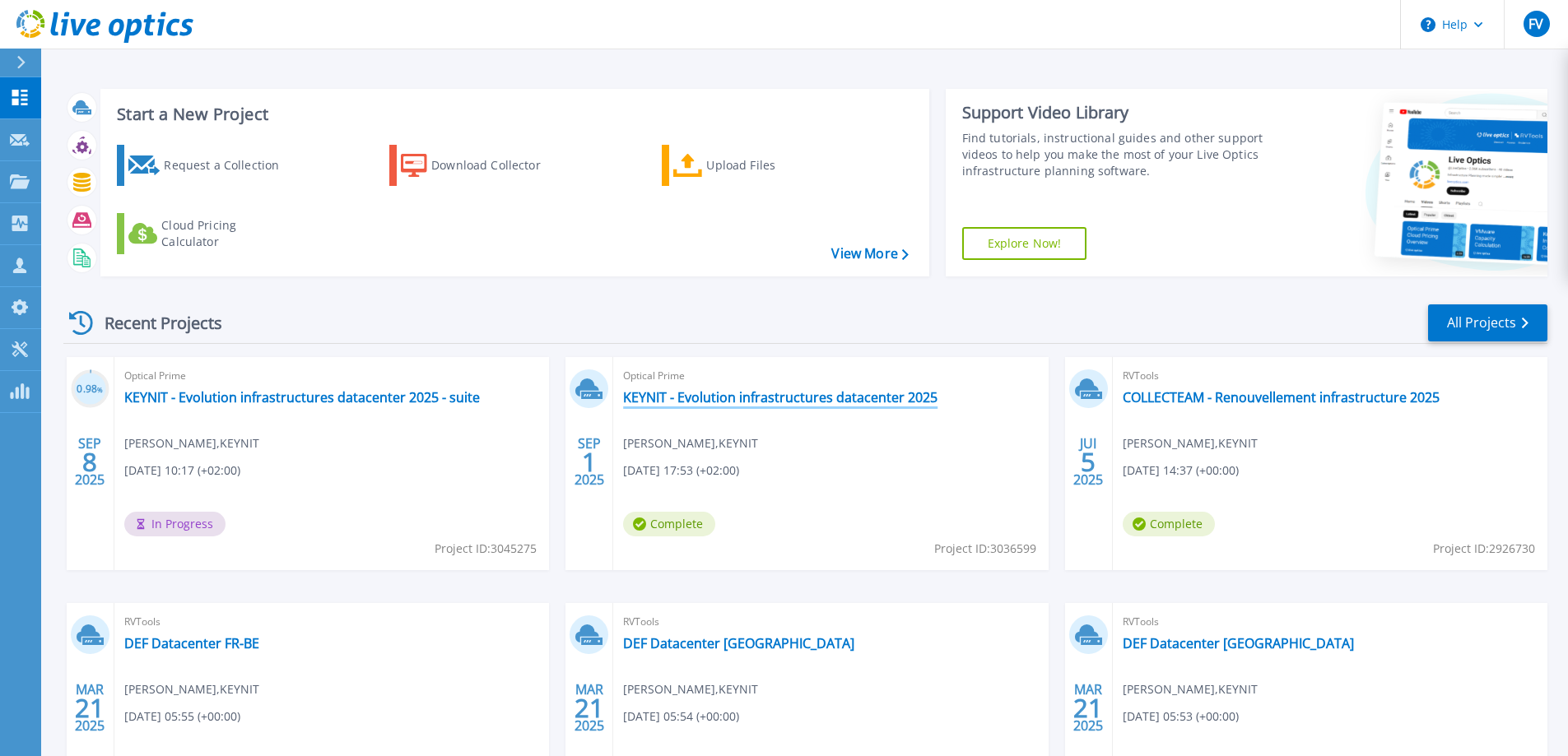
click at [859, 399] on link "KEYNIT - Evolution infrastructures datacenter 2025" at bounding box center [780, 397] width 315 height 16
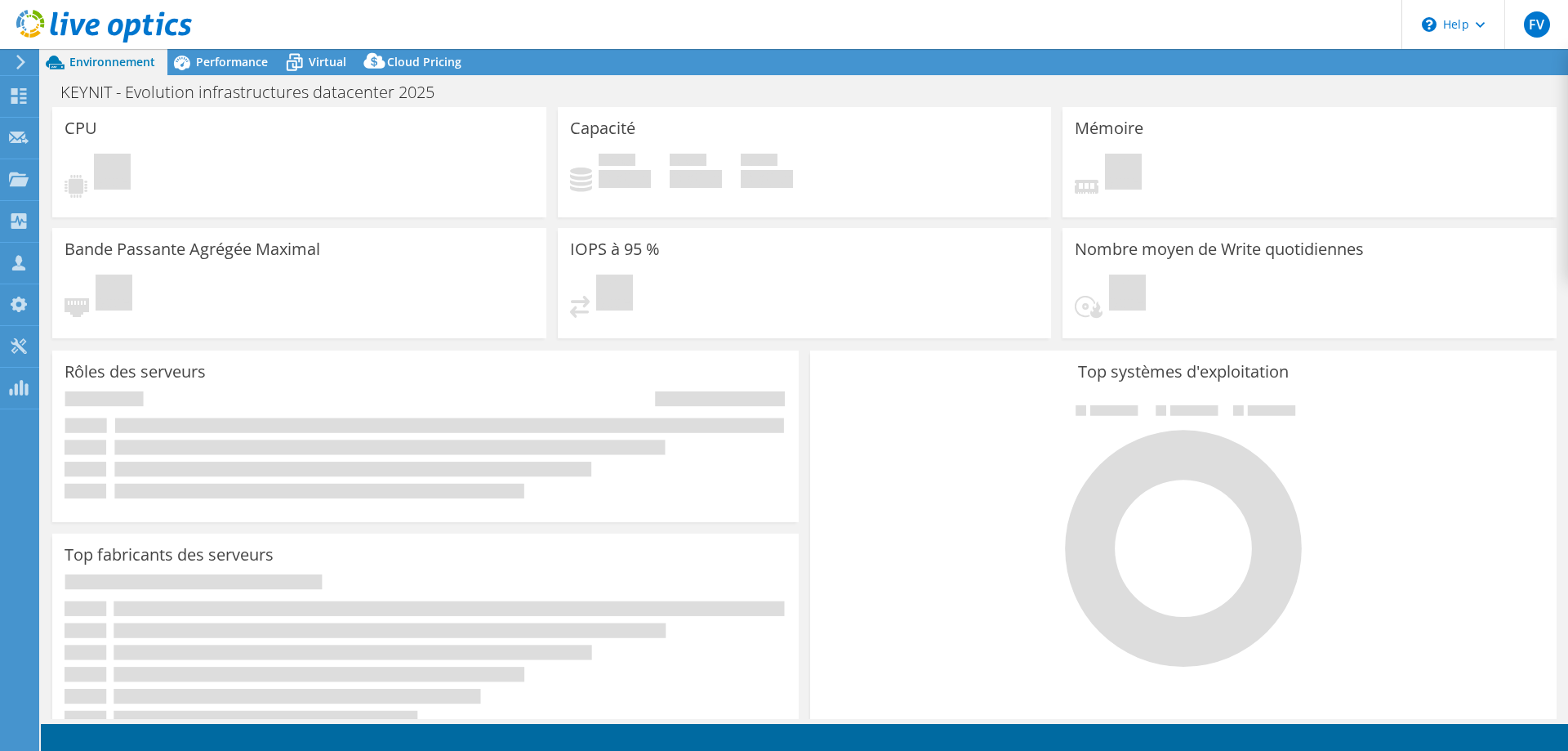
select select "USD"
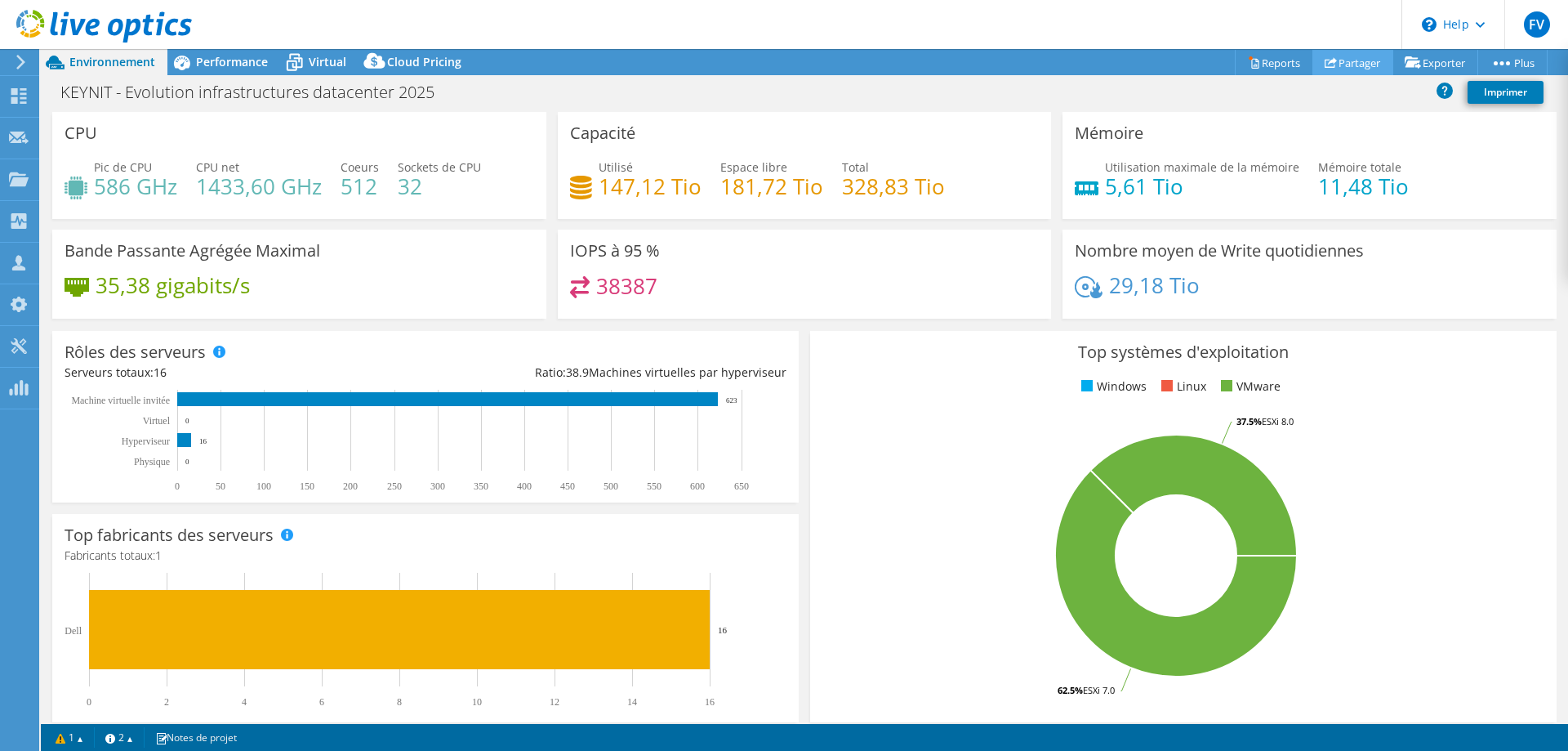
click at [1352, 59] on link "Partager" at bounding box center [1353, 62] width 81 height 25
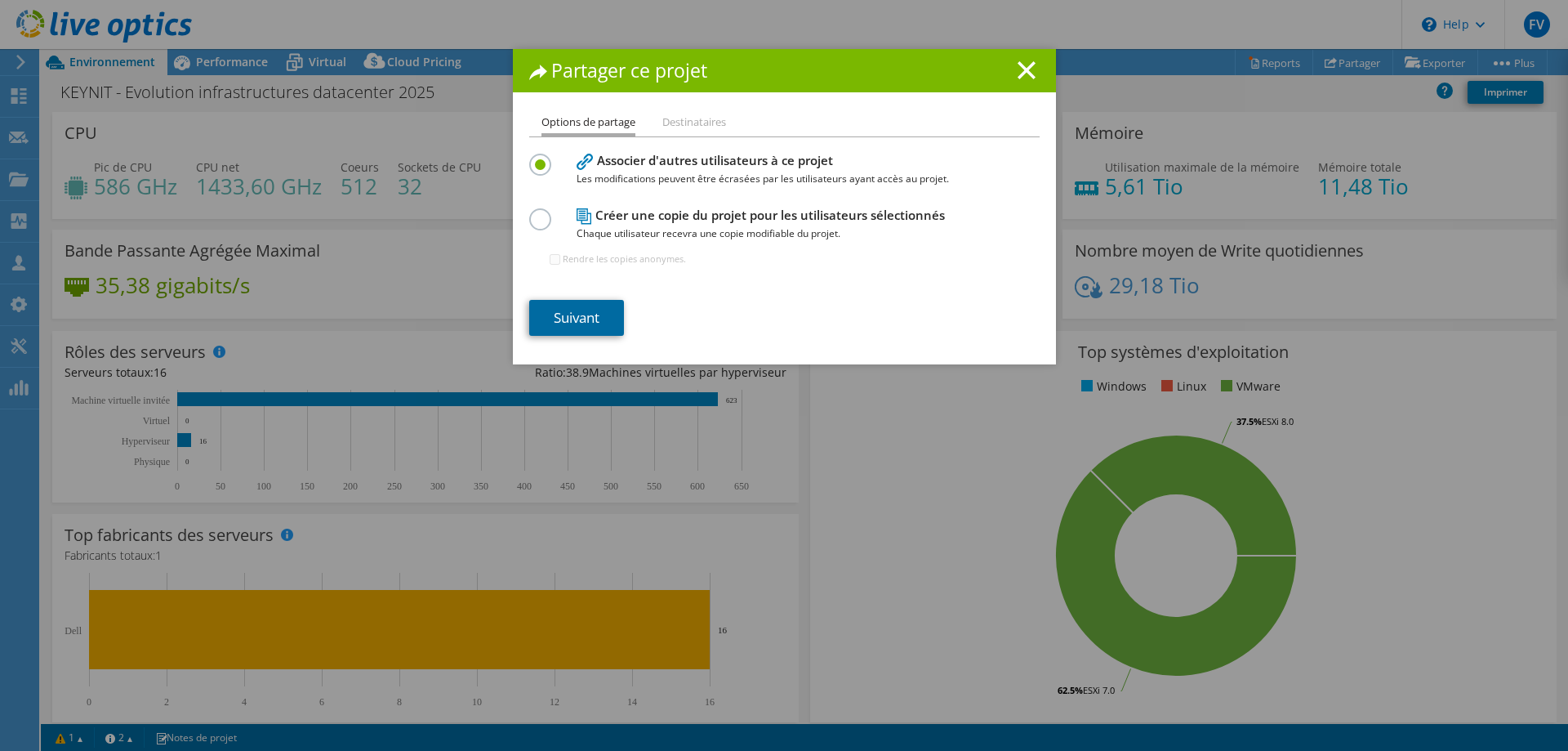
click at [579, 315] on link "Suivant" at bounding box center [576, 318] width 94 height 36
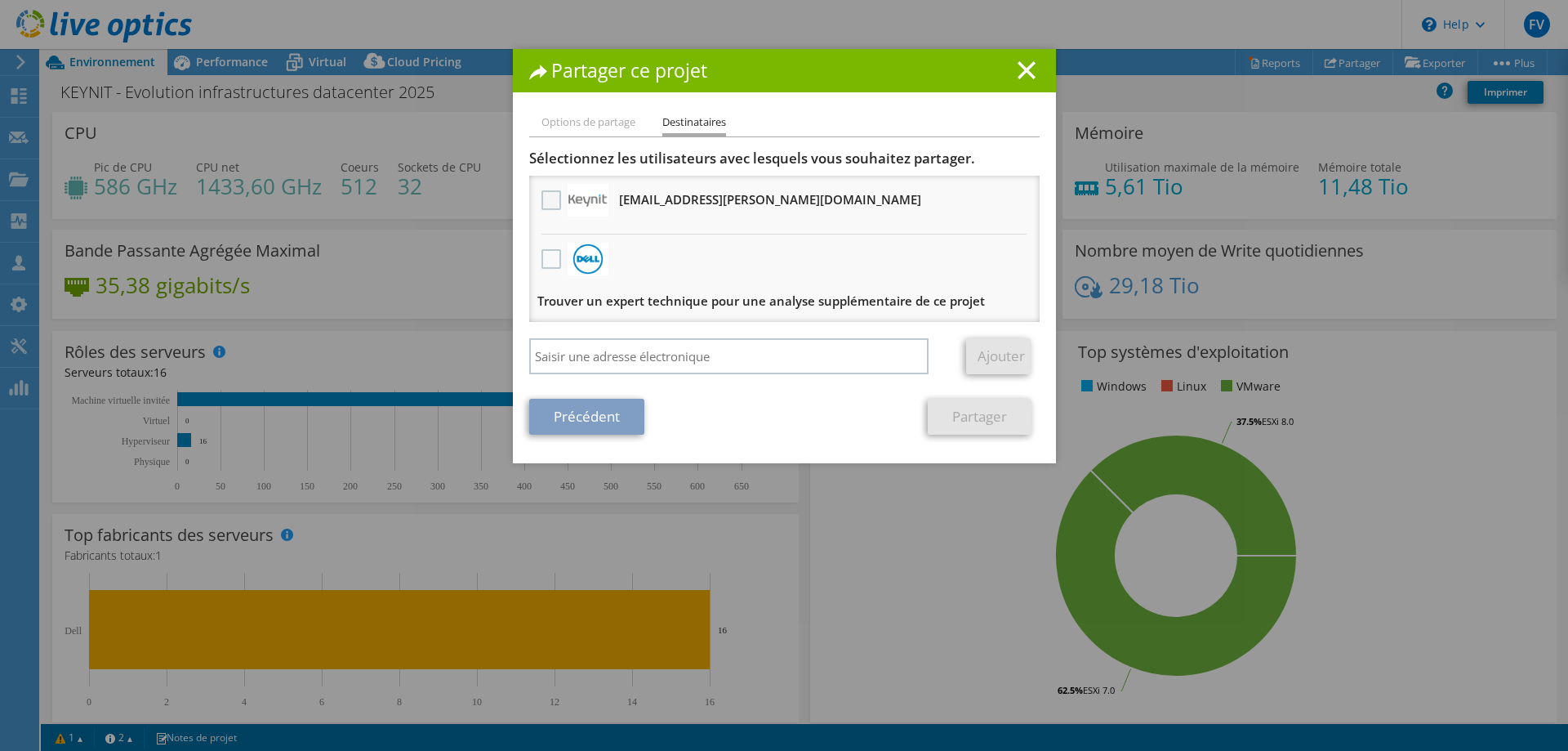
click at [541, 202] on label at bounding box center [553, 200] width 24 height 20
click at [0, 0] on input "checkbox" at bounding box center [0, 0] width 0 height 0
click at [967, 415] on link "Partager" at bounding box center [980, 417] width 104 height 36
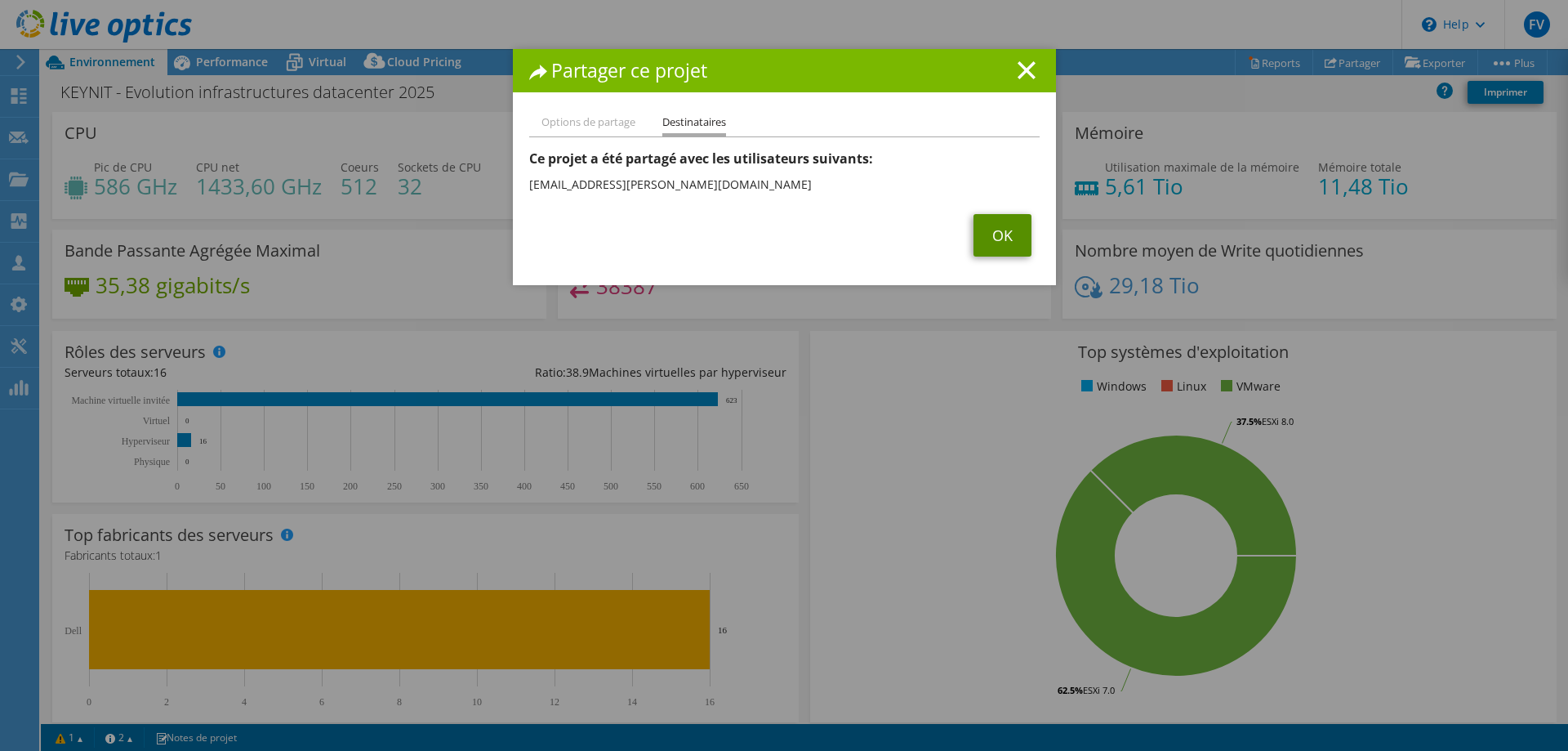
click at [998, 236] on link "OK" at bounding box center [1003, 235] width 58 height 42
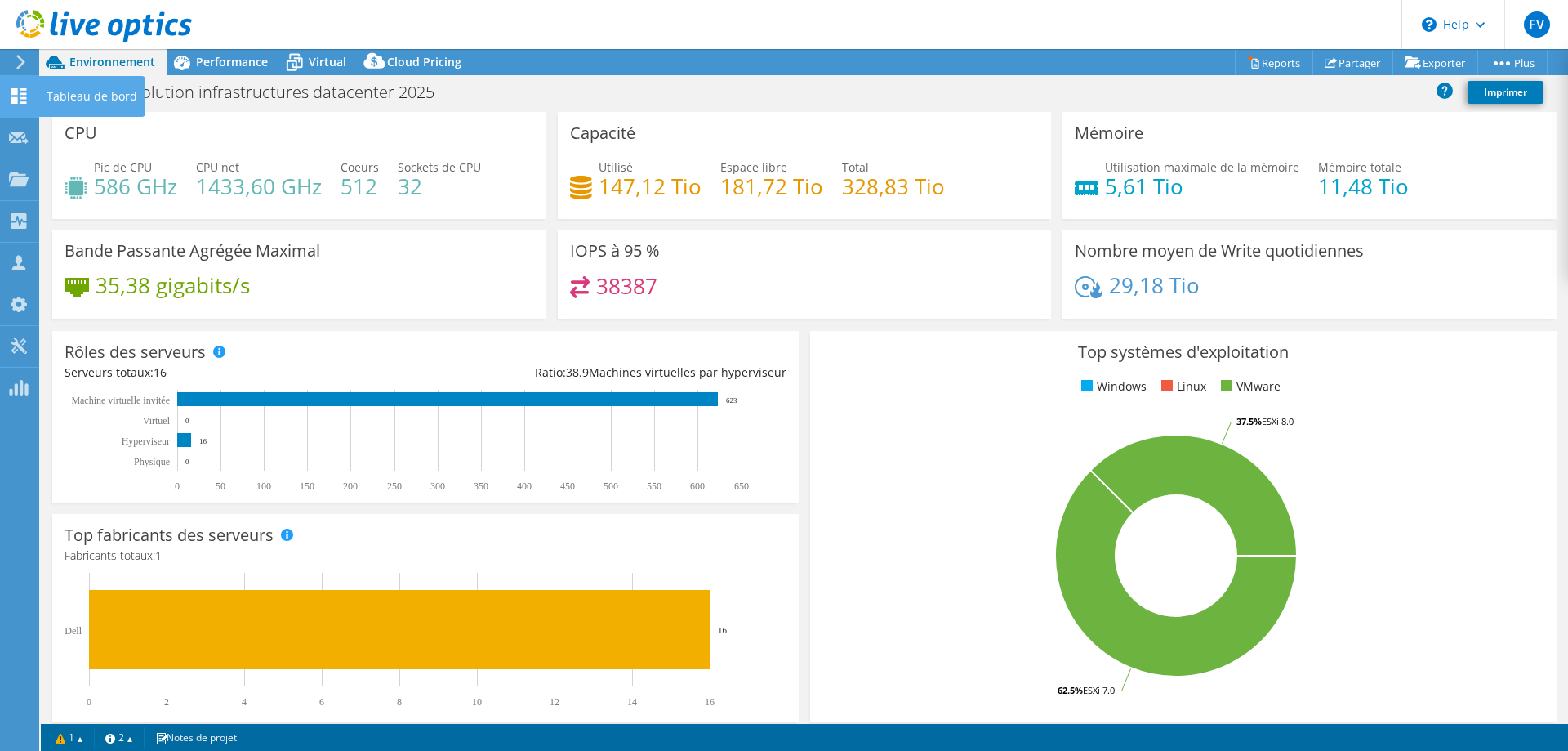
click at [75, 90] on div "Tableau de bord" at bounding box center [91, 96] width 107 height 41
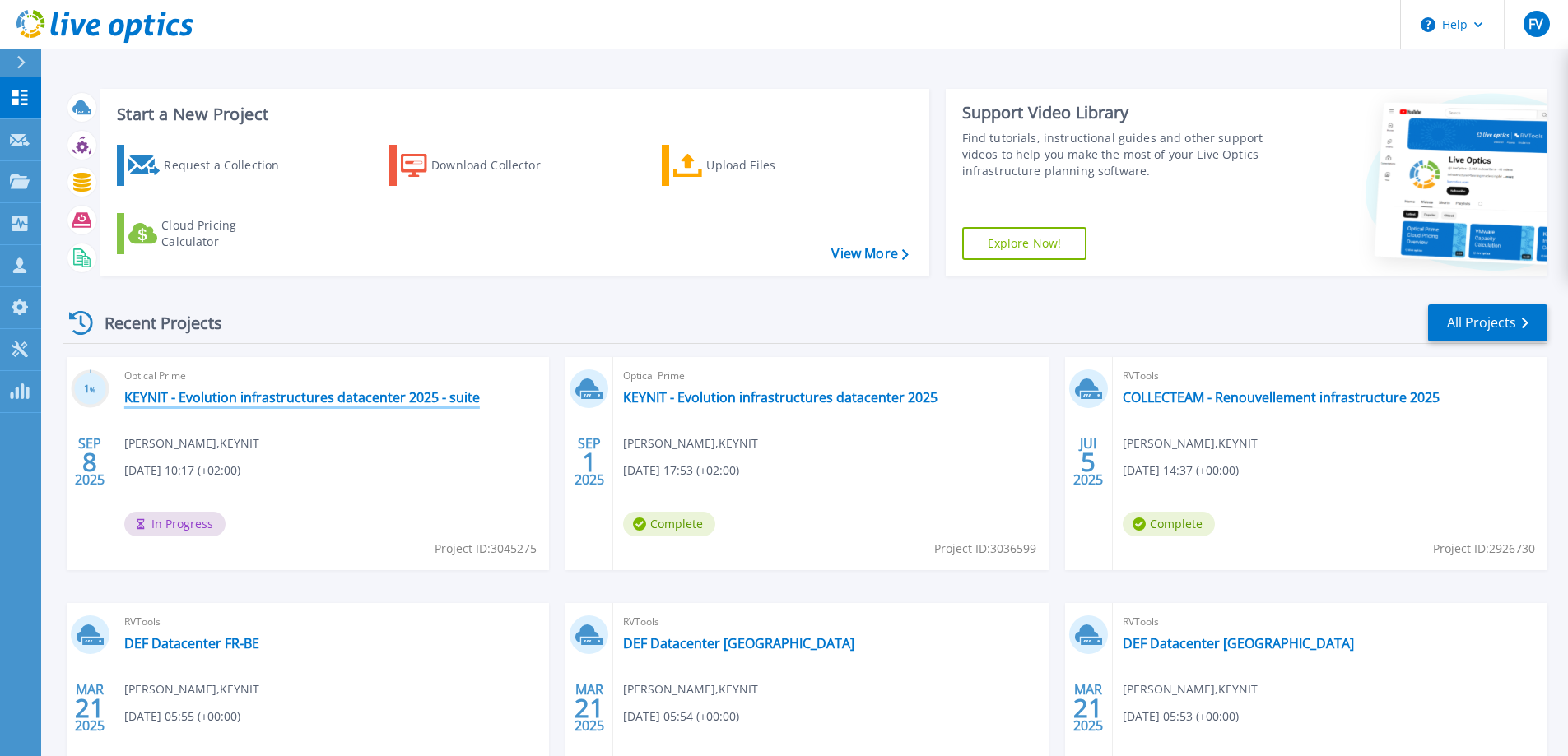
click at [272, 394] on link "KEYNIT - Evolution infrastructures datacenter 2025 - suite" at bounding box center [302, 397] width 355 height 16
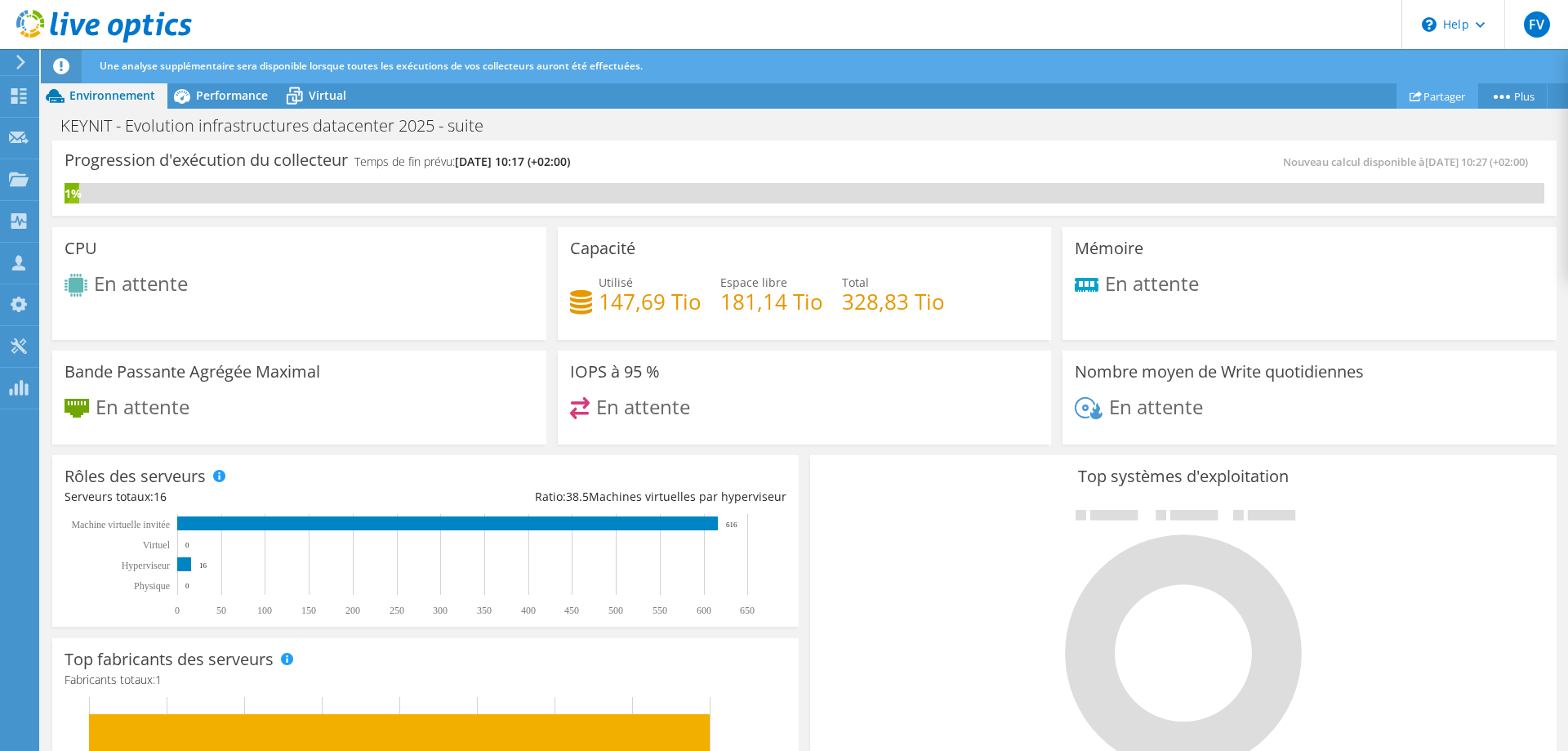
click at [1433, 90] on link "Partager" at bounding box center [1437, 95] width 82 height 25
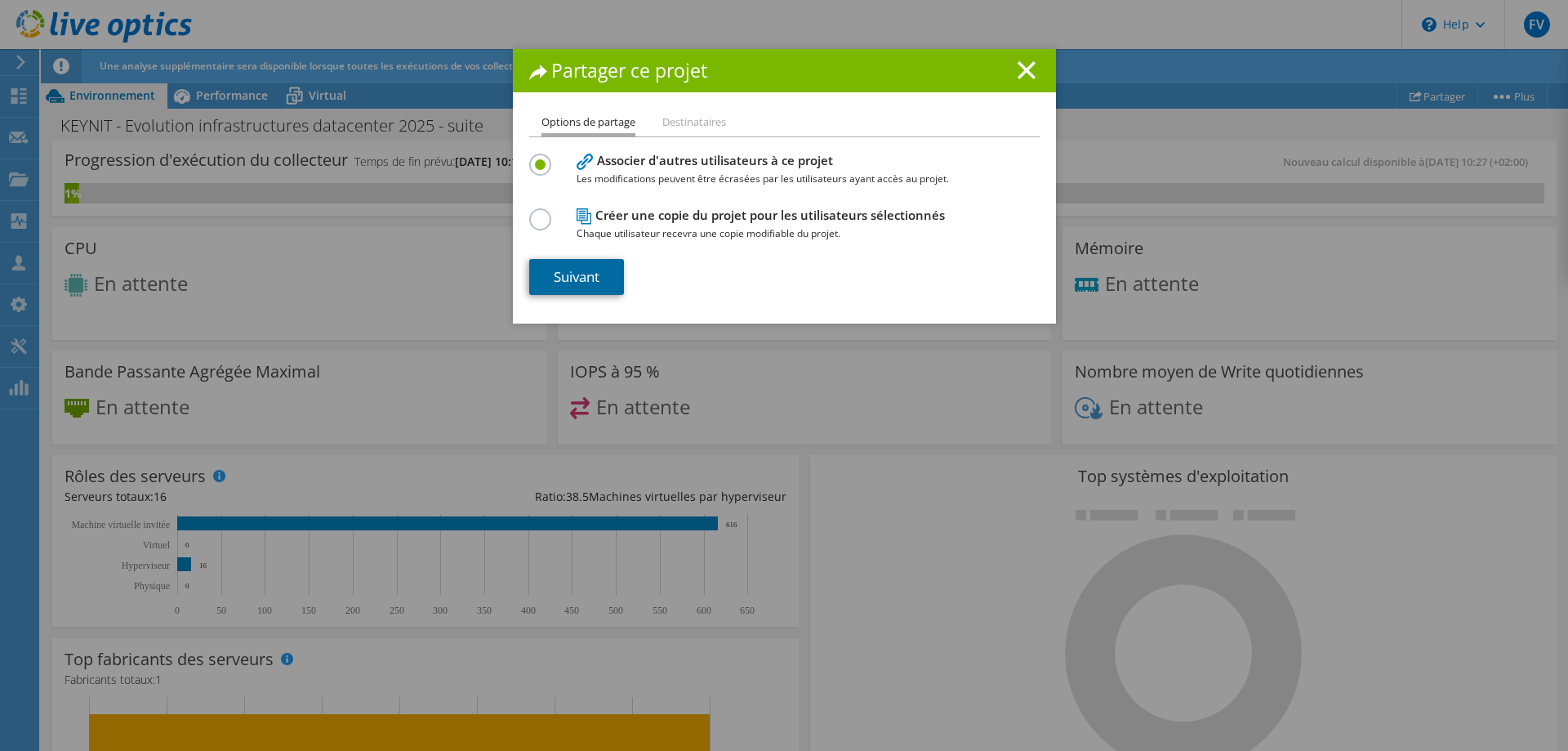
click at [565, 271] on link "Suivant" at bounding box center [576, 277] width 94 height 36
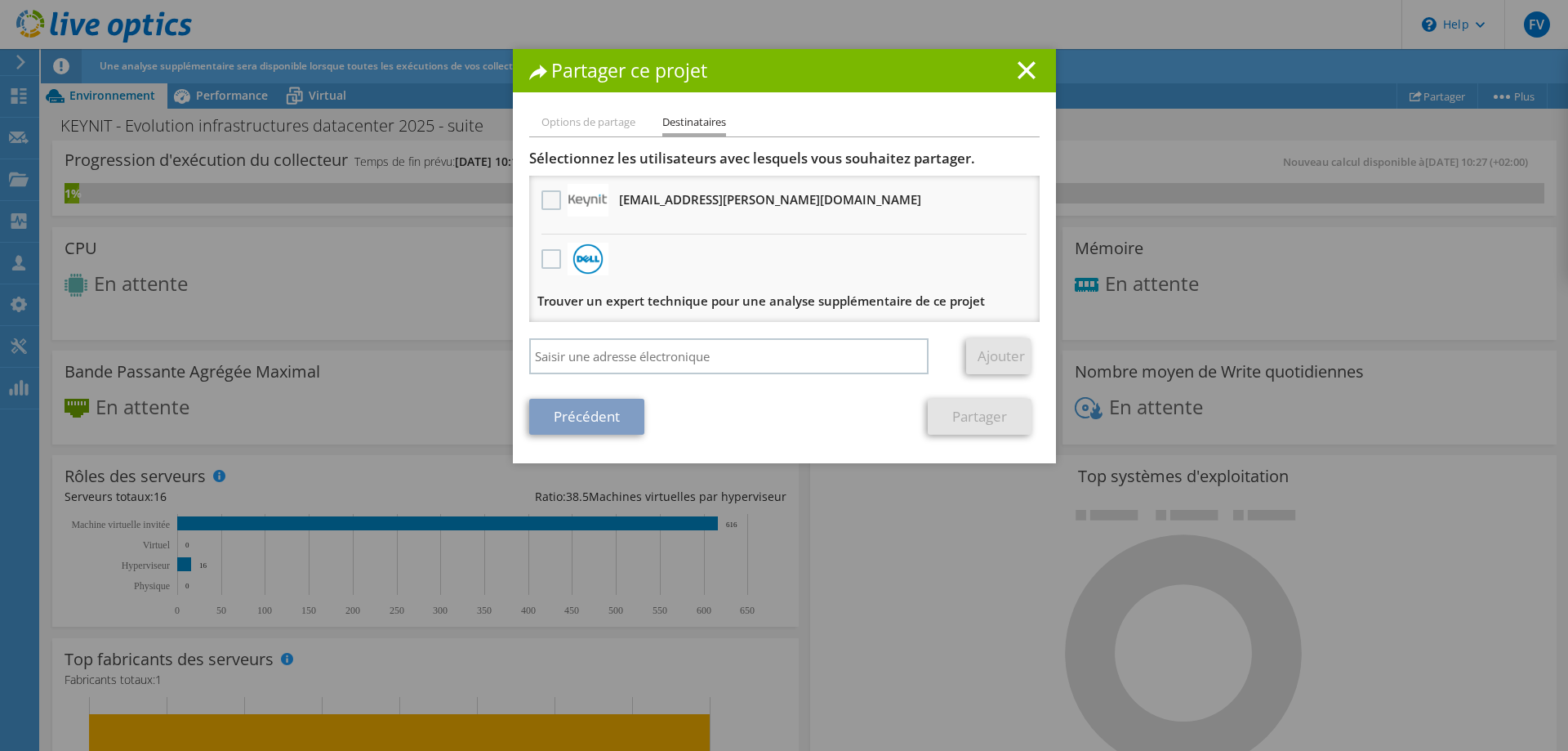
click at [543, 197] on label at bounding box center [553, 200] width 24 height 20
click at [0, 0] on input "checkbox" at bounding box center [0, 0] width 0 height 0
click at [977, 415] on link "Partager" at bounding box center [980, 417] width 104 height 36
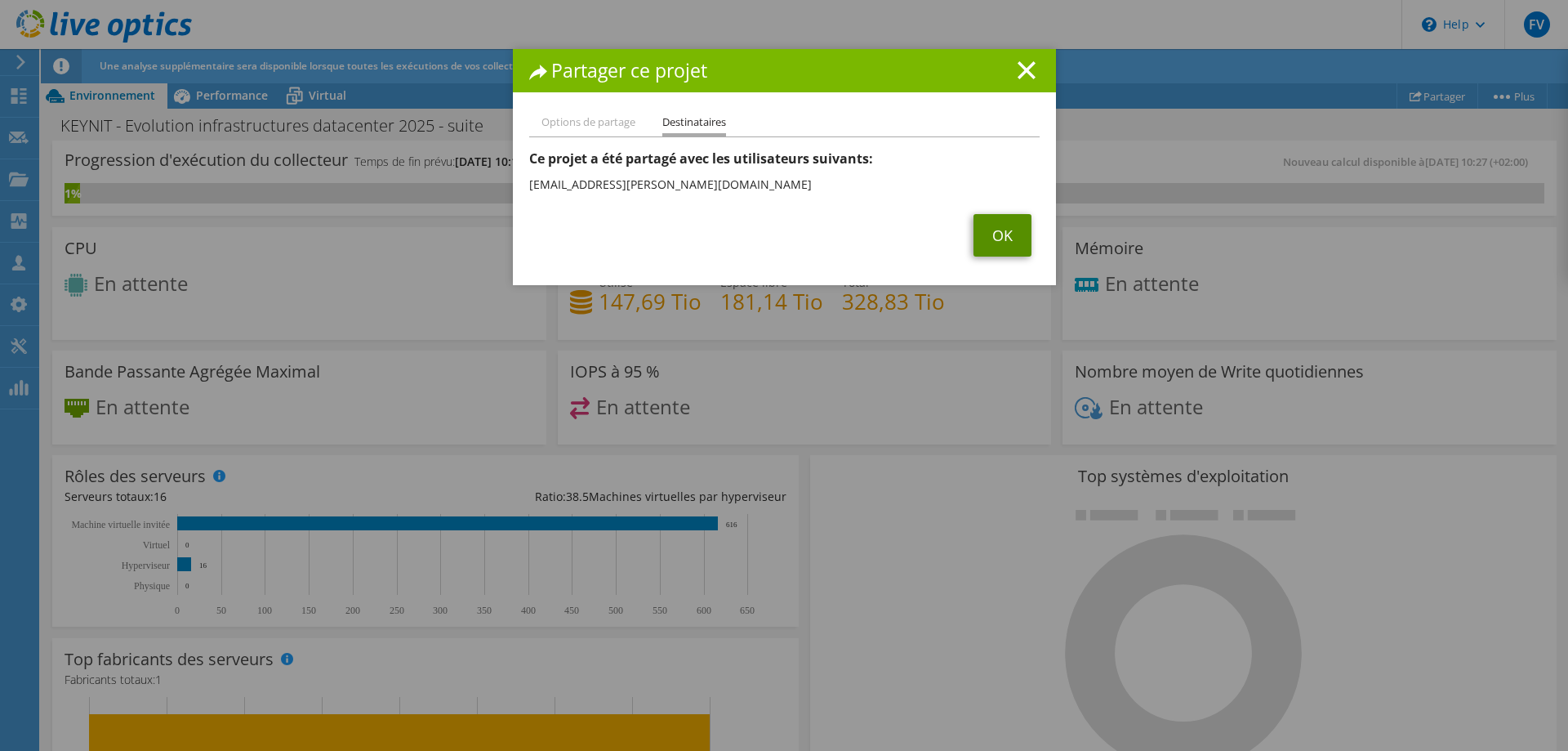
click at [989, 233] on link "OK" at bounding box center [1003, 235] width 58 height 42
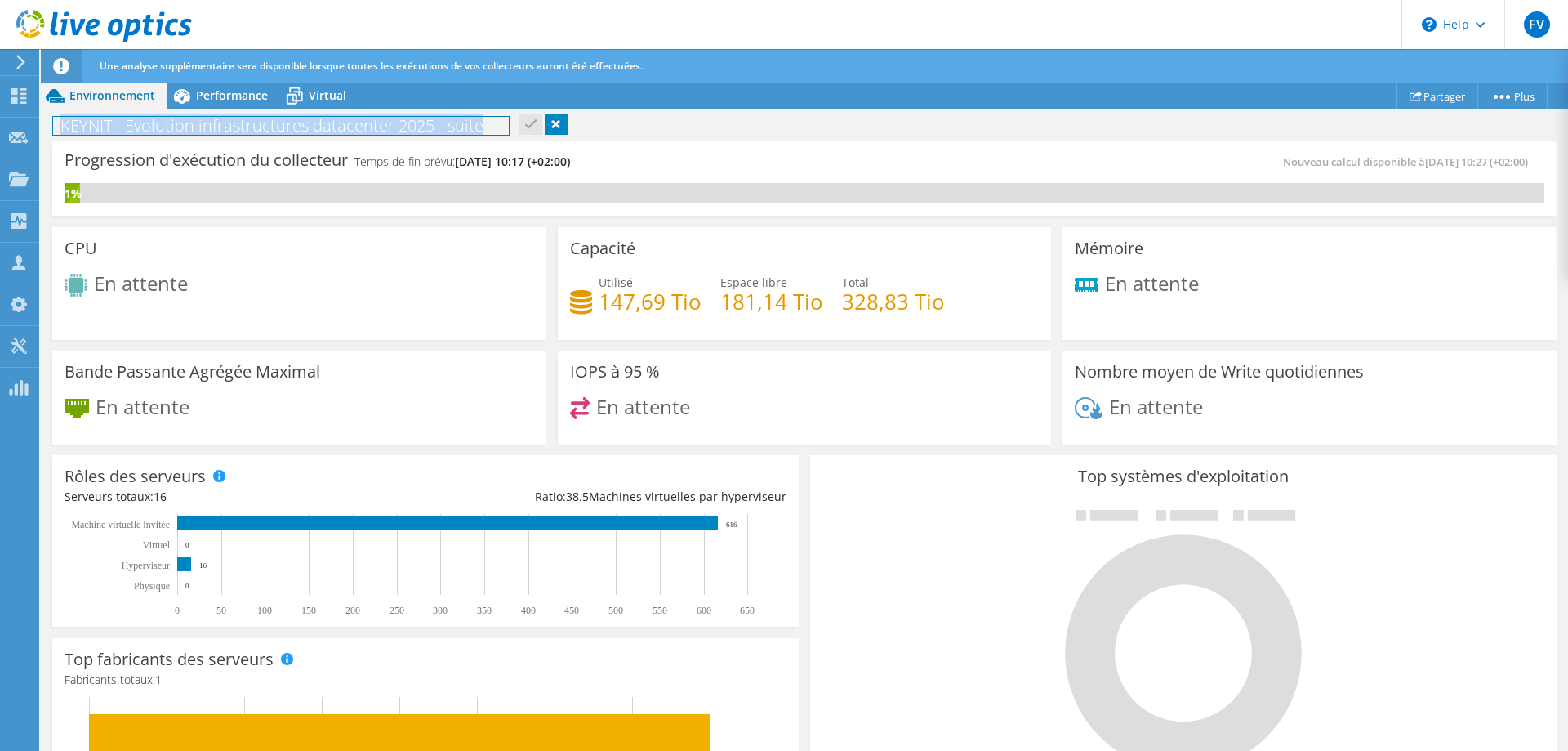
drag, startPoint x: 487, startPoint y: 125, endPoint x: 63, endPoint y: 123, distance: 424.0
click at [63, 123] on h1 "KEYNIT - Evolution infrastructures datacenter 2025 - suite" at bounding box center [280, 125] width 455 height 18
copy h1 "KEYNIT - Evolution infrastructures datacenter 2025 - suite"
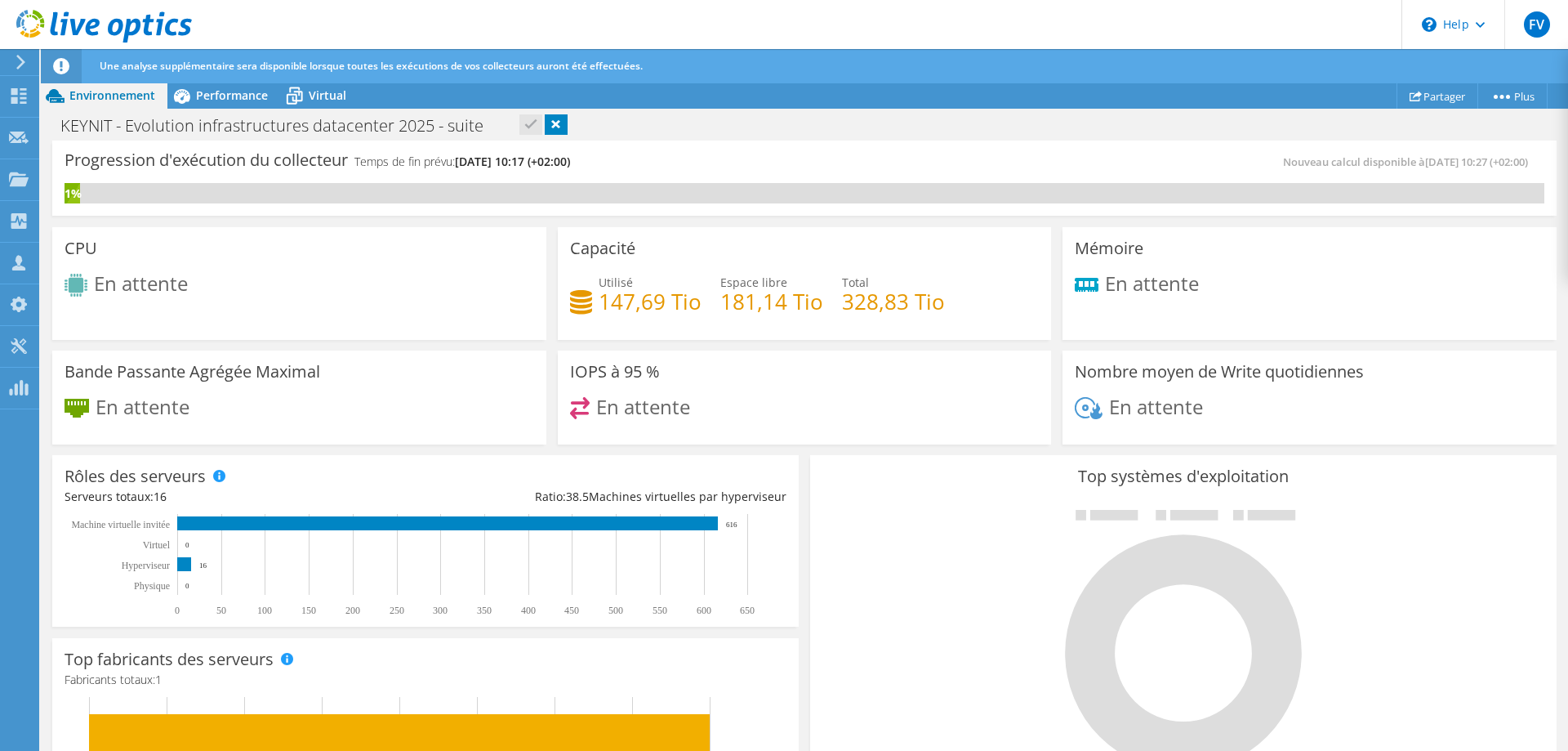
click at [662, 142] on div "Progression d'exécution du collecteur Temps de fin prévu: 09/09/2025, 10:17 (+0…" at bounding box center [804, 178] width 1505 height 75
click at [659, 127] on div "KEYNIT - Evolution infrastructures datacenter 2025 - suite Imprimer" at bounding box center [804, 125] width 1527 height 30
click at [87, 95] on div "Tableau de bord" at bounding box center [91, 96] width 107 height 41
